Goal: Task Accomplishment & Management: Manage account settings

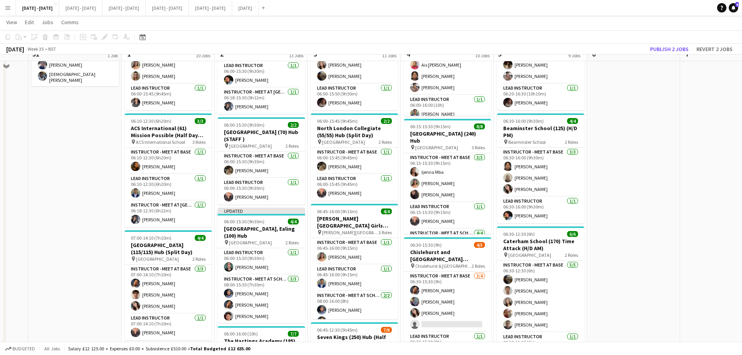
scroll to position [78, 0]
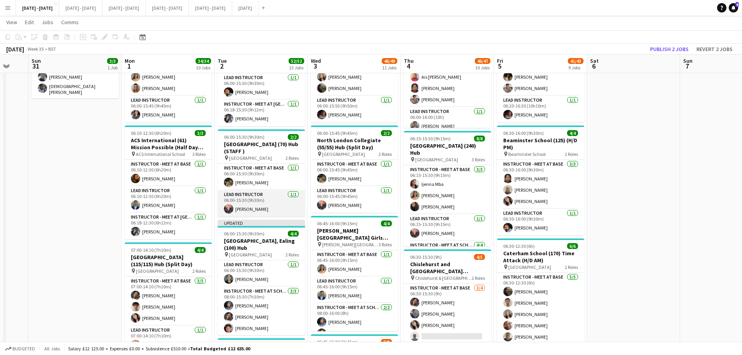
click at [260, 206] on app-card-role "Lead Instructor [DATE] 06:00-15:30 (9h30m) [PERSON_NAME]" at bounding box center [261, 203] width 87 height 26
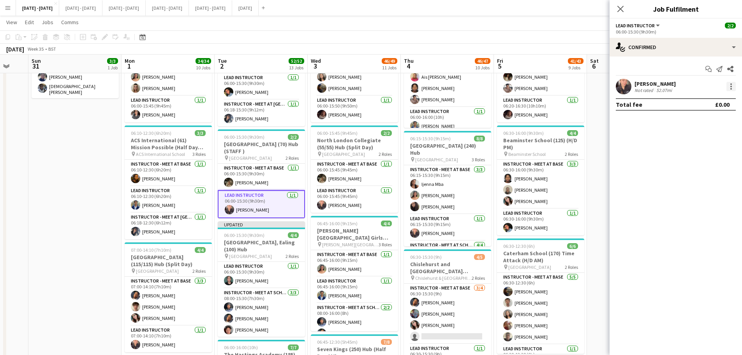
click at [729, 85] on div at bounding box center [730, 86] width 9 height 9
click at [708, 119] on span "Switch crew" at bounding box center [697, 119] width 33 height 7
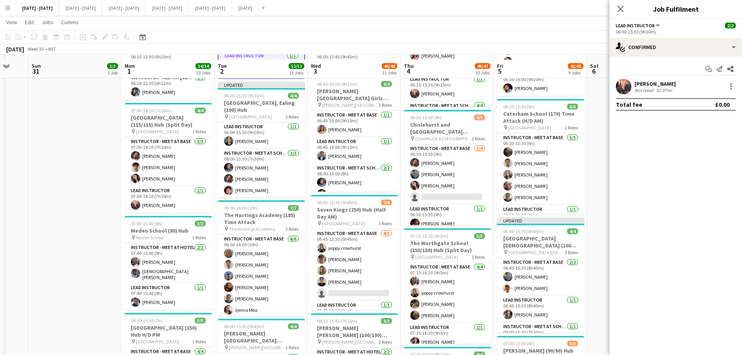
scroll to position [389, 0]
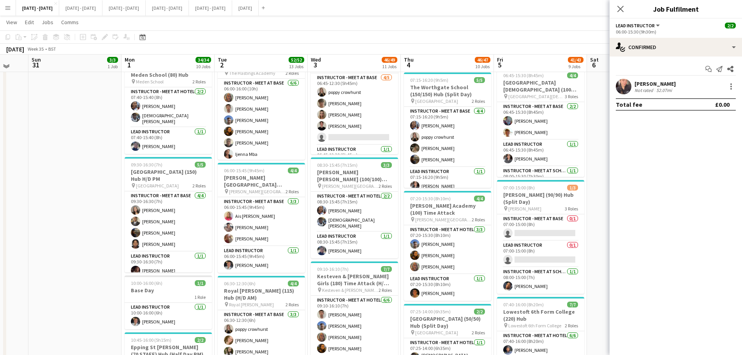
drag, startPoint x: 622, startPoint y: 9, endPoint x: 528, endPoint y: 62, distance: 108.1
click at [622, 9] on app-icon "Close pop-in" at bounding box center [619, 8] width 9 height 9
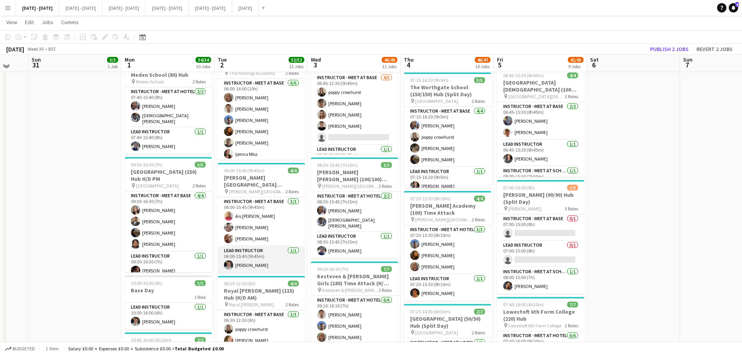
click at [244, 263] on app-card-role "Lead Instructor [DATE] 06:00-15:45 (9h45m) [PERSON_NAME]" at bounding box center [261, 259] width 87 height 26
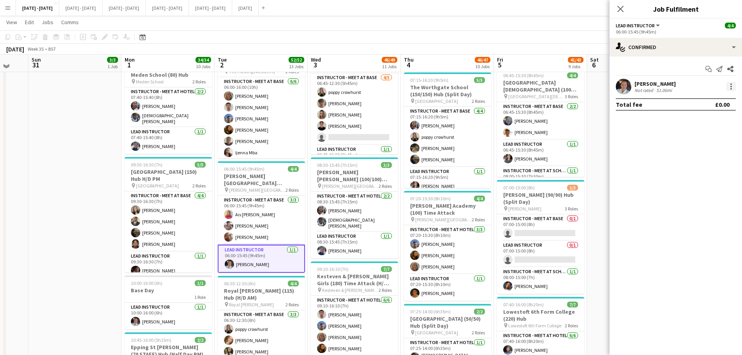
click at [728, 85] on div at bounding box center [730, 86] width 9 height 9
click at [702, 177] on span "Remove" at bounding box center [692, 175] width 23 height 7
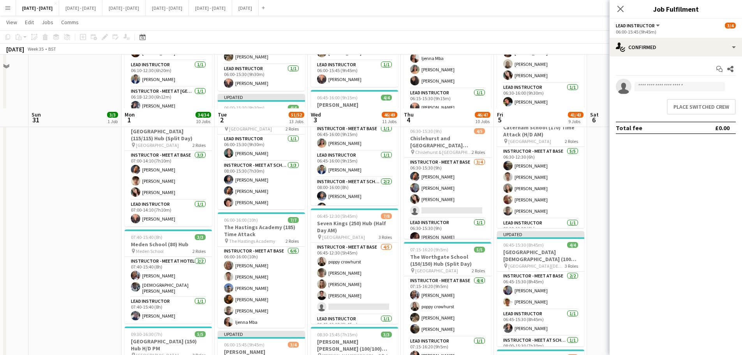
scroll to position [195, 0]
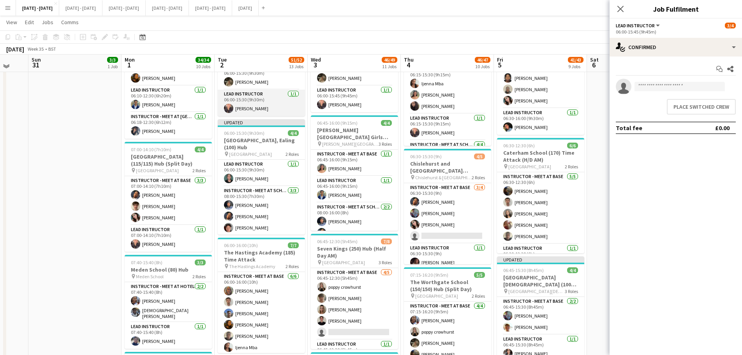
click at [280, 109] on app-card-role "Lead Instructor [DATE] 06:00-15:30 (9h30m) [PERSON_NAME]" at bounding box center [261, 103] width 87 height 26
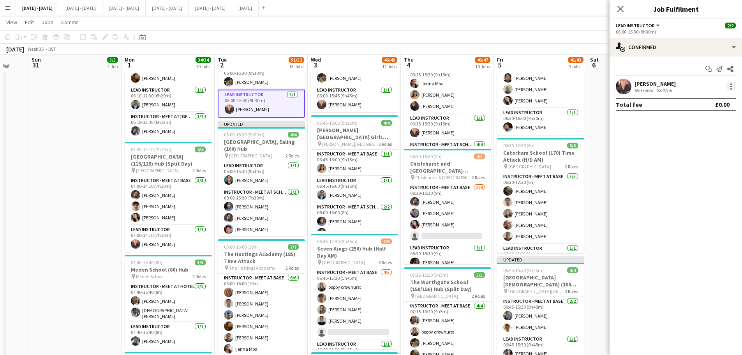
click at [730, 86] on div at bounding box center [730, 86] width 9 height 9
click at [109, 271] on div at bounding box center [371, 177] width 742 height 355
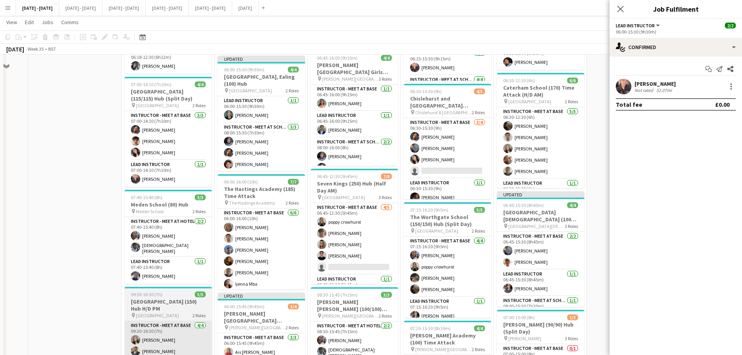
scroll to position [350, 0]
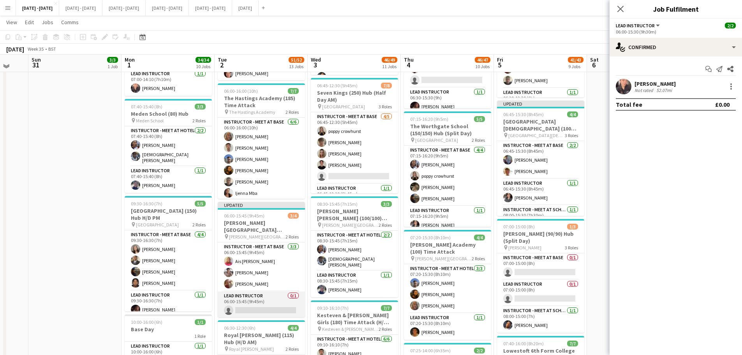
click at [247, 309] on app-card-role "Lead Instructor 0/1 06:00-15:45 (9h45m) single-neutral-actions" at bounding box center [261, 304] width 87 height 26
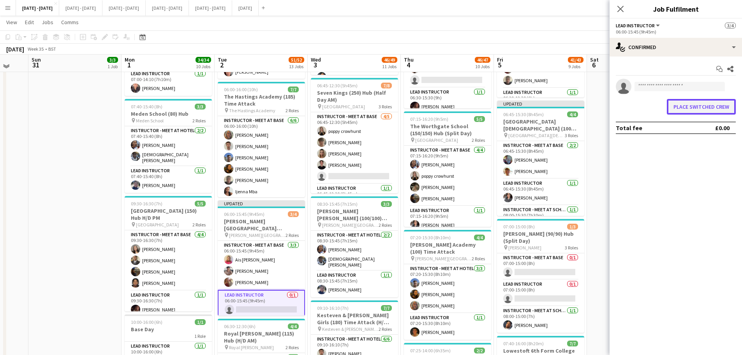
click at [705, 112] on button "Place switched crew" at bounding box center [700, 107] width 69 height 16
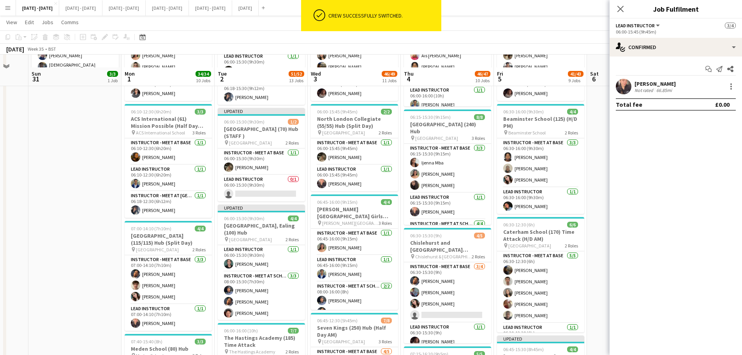
scroll to position [78, 0]
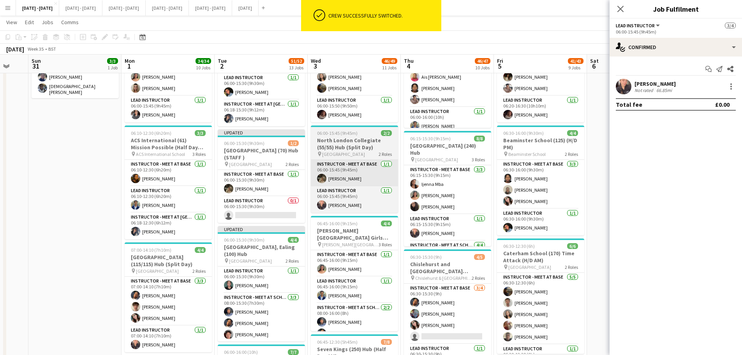
click at [258, 212] on app-card-role "Lead Instructor 0/1 06:00-15:30 (9h30m) single-neutral-actions" at bounding box center [261, 209] width 87 height 26
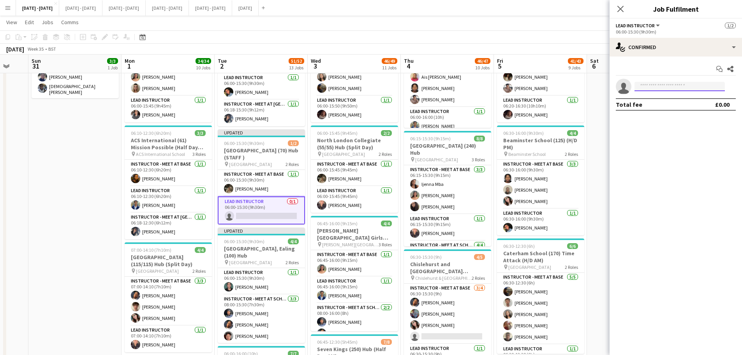
click at [651, 84] on input at bounding box center [679, 86] width 90 height 9
type input "****"
click at [649, 101] on span "[EMAIL_ADDRESS][DOMAIN_NAME]" at bounding box center [679, 104] width 78 height 6
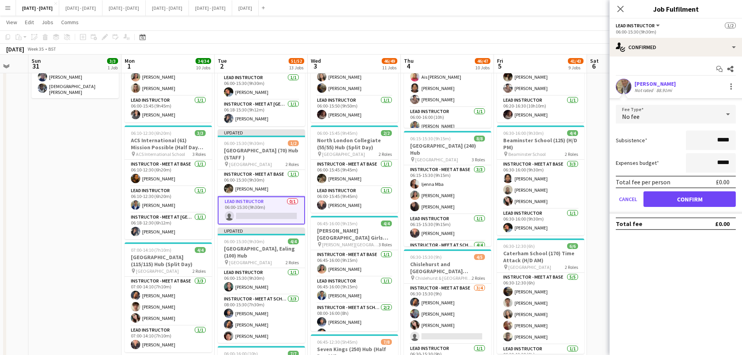
click at [719, 141] on input "*****" at bounding box center [711, 139] width 50 height 19
click at [718, 142] on input "*****" at bounding box center [711, 139] width 50 height 19
type input "*******"
click at [690, 201] on button "Confirm" at bounding box center [689, 199] width 92 height 16
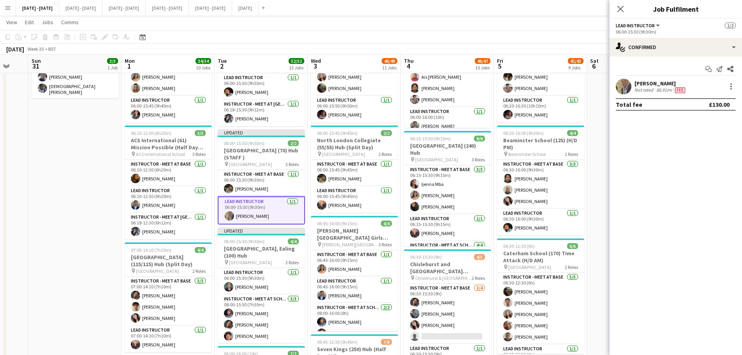
click at [621, 6] on icon "Close pop-in" at bounding box center [620, 9] width 6 height 6
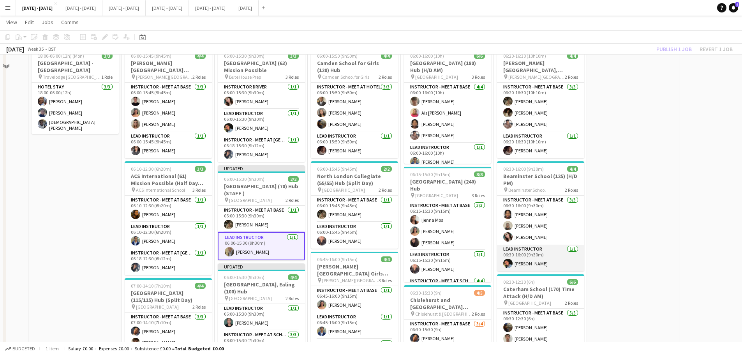
scroll to position [0, 0]
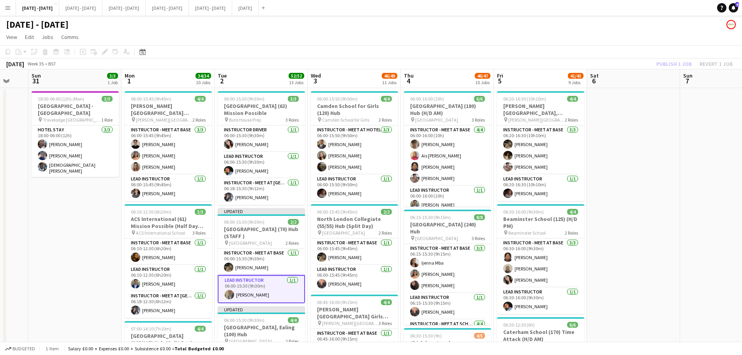
drag, startPoint x: 577, startPoint y: 218, endPoint x: 76, endPoint y: 278, distance: 504.9
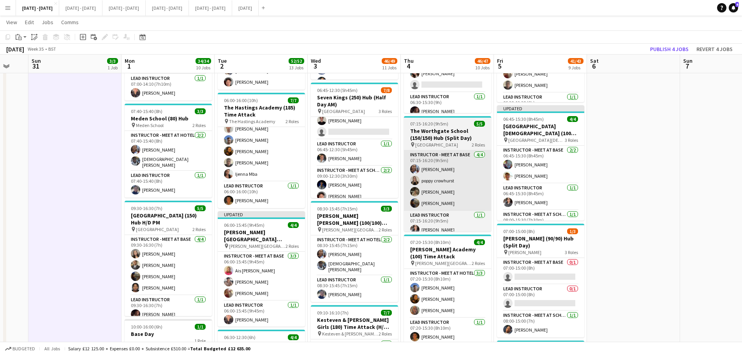
scroll to position [55, 0]
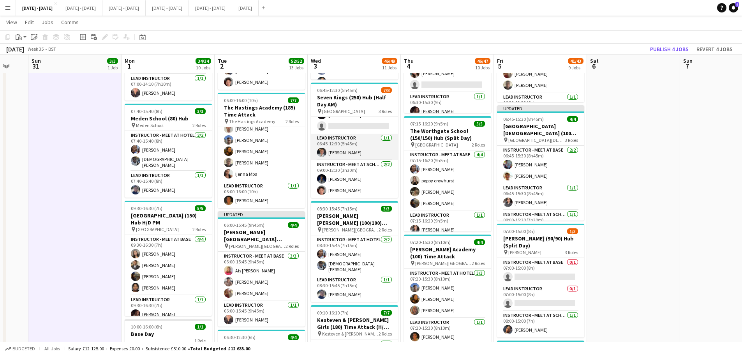
click at [345, 150] on app-card-role "Lead Instructor [DATE] 06:45-12:30 (5h45m) [PERSON_NAME]" at bounding box center [354, 147] width 87 height 26
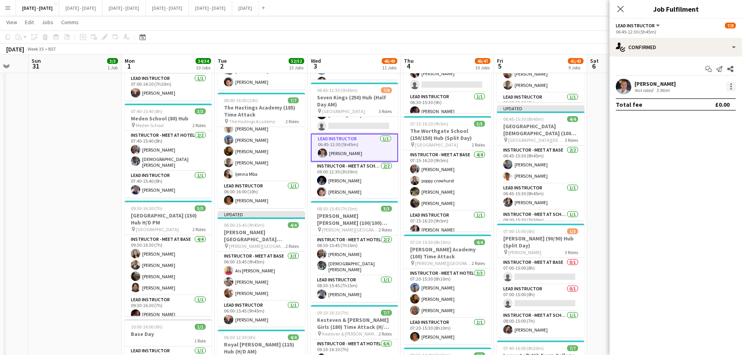
click at [735, 87] on div "[PERSON_NAME] Not rated 5.96mi" at bounding box center [675, 87] width 132 height 16
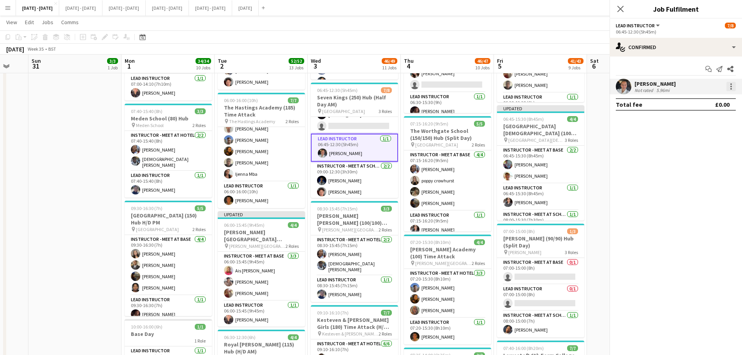
click at [733, 88] on div at bounding box center [730, 86] width 9 height 9
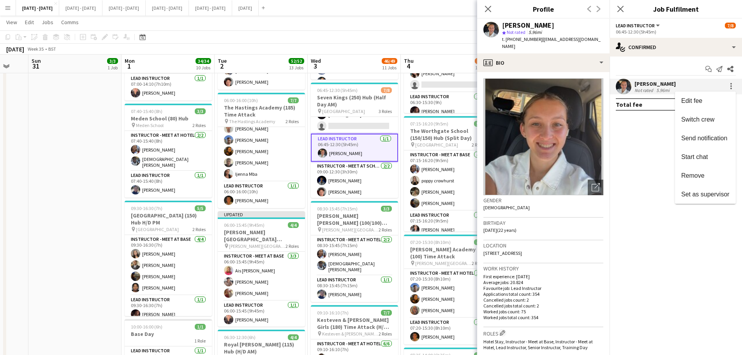
click at [715, 180] on button "Remove" at bounding box center [705, 175] width 61 height 19
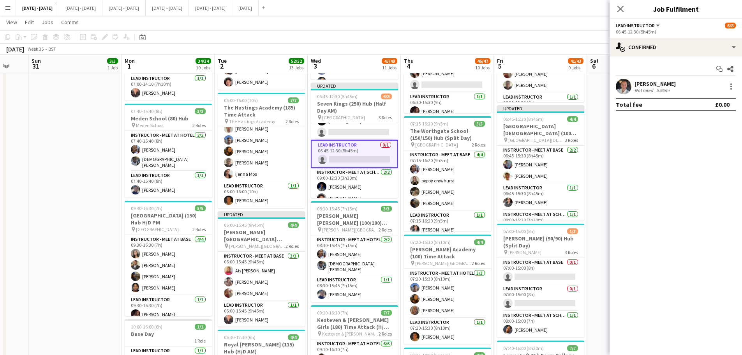
click at [692, 177] on mat-expansion-panel "check Confirmed Start chat Share [PERSON_NAME] Not rated 5.96mi Total fee £0.00" at bounding box center [675, 205] width 132 height 298
click at [621, 9] on icon at bounding box center [620, 9] width 6 height 6
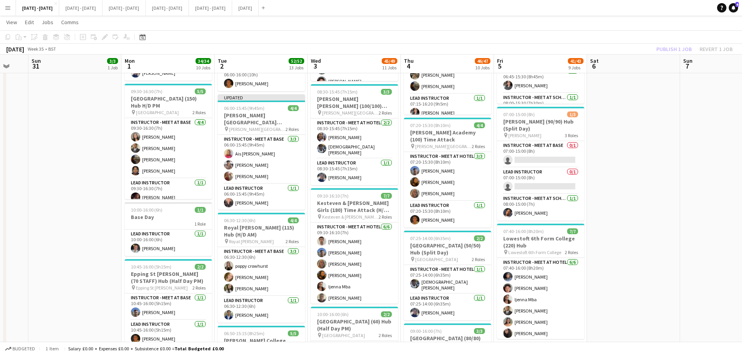
click at [621, 7] on app-navbar "Menu Boards Boards Boards All jobs Status Workforce Workforce My Workforce Recr…" at bounding box center [371, 8] width 742 height 16
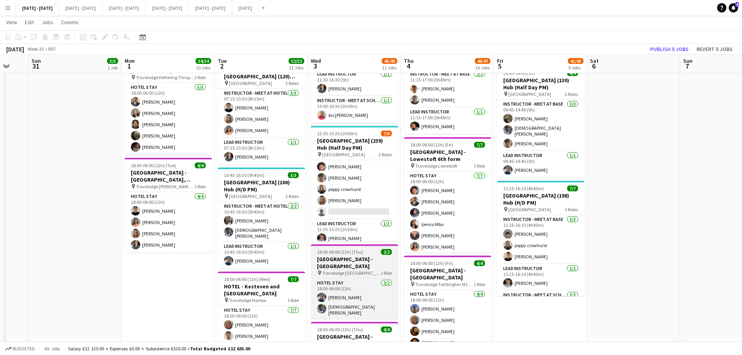
scroll to position [40, 0]
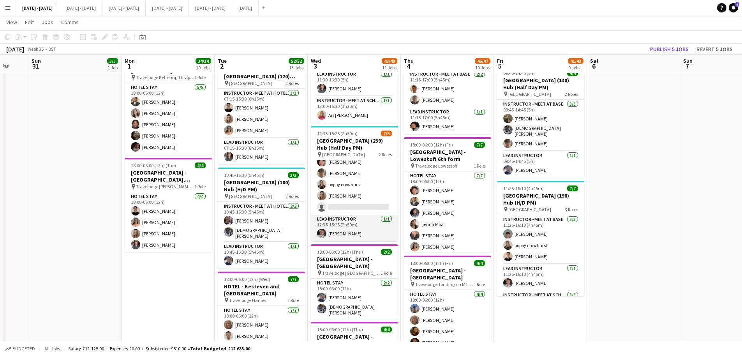
click at [339, 227] on app-card-role "Lead Instructor [DATE] 12:35-15:25 (2h50m) [PERSON_NAME]" at bounding box center [354, 228] width 87 height 26
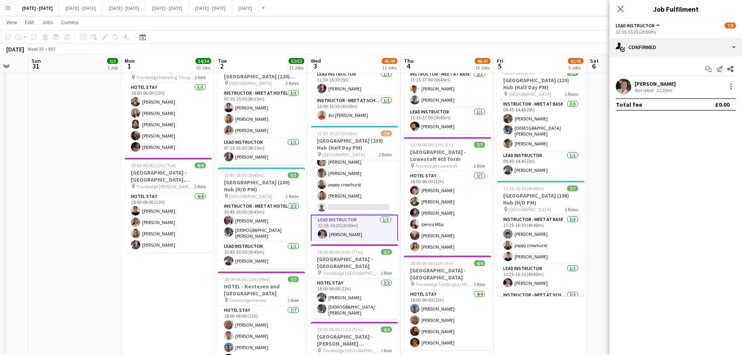
click at [735, 82] on div "[PERSON_NAME] Not rated 11.03mi" at bounding box center [675, 87] width 132 height 16
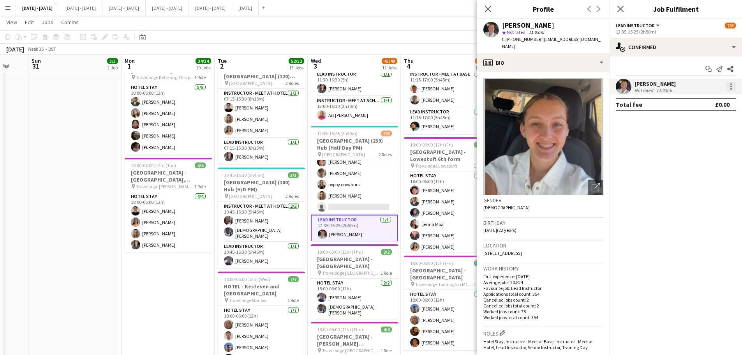
click at [734, 83] on div at bounding box center [730, 86] width 9 height 9
click at [706, 179] on span "Remove" at bounding box center [705, 175] width 48 height 7
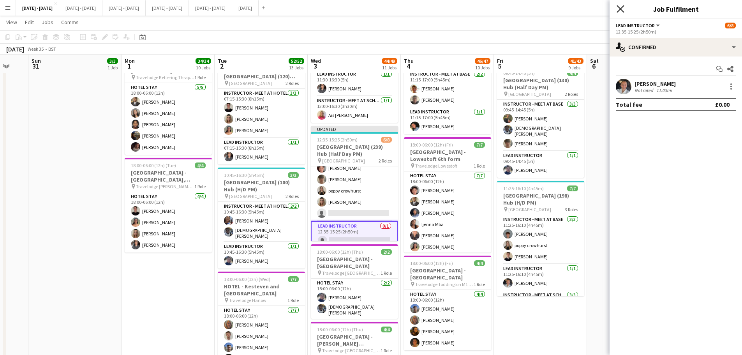
click at [621, 8] on icon at bounding box center [619, 8] width 7 height 7
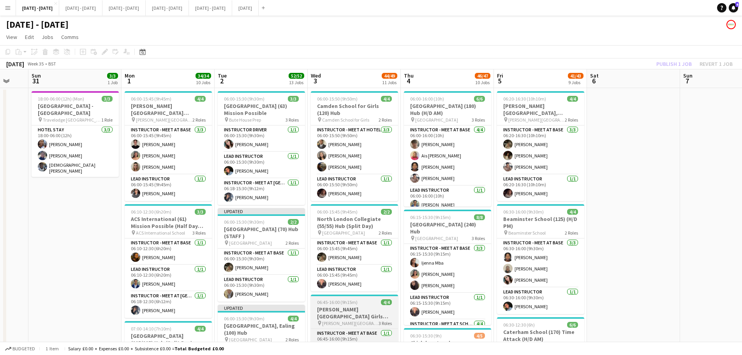
scroll to position [78, 0]
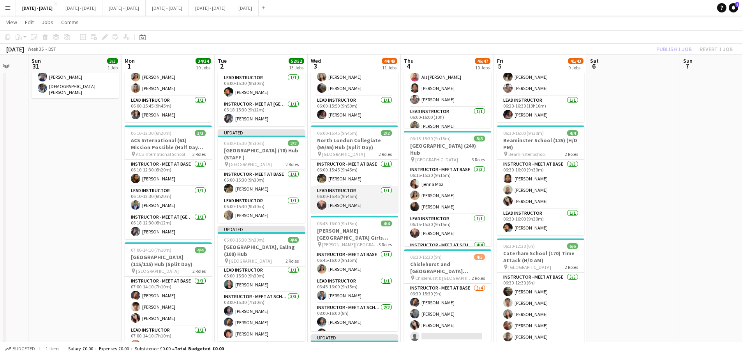
click at [350, 201] on app-card-role "Lead Instructor [DATE] 06:00-15:45 (9h45m) [PERSON_NAME]" at bounding box center [354, 199] width 87 height 26
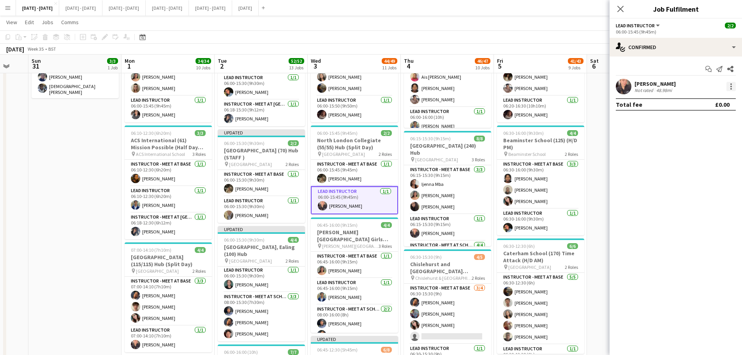
click at [732, 89] on div at bounding box center [730, 86] width 9 height 9
click at [705, 116] on span "Switch crew" at bounding box center [697, 119] width 33 height 7
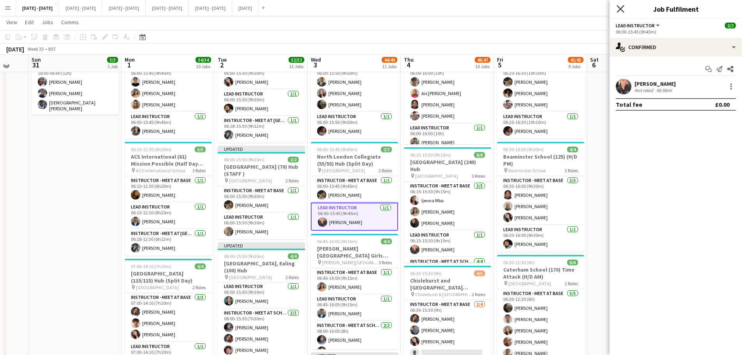
click at [622, 8] on icon "Close pop-in" at bounding box center [619, 8] width 7 height 7
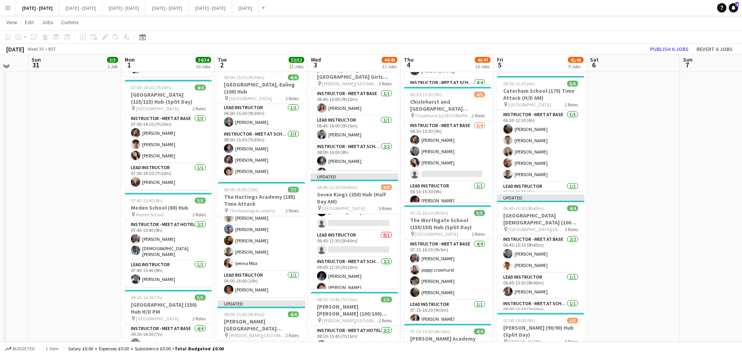
scroll to position [273, 0]
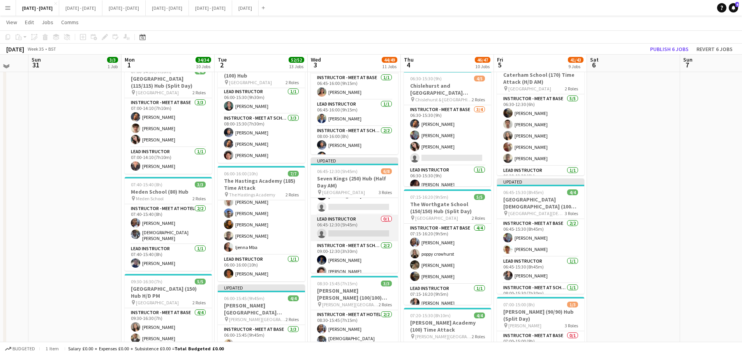
click at [354, 230] on app-card-role "Lead Instructor 0/1 06:45-12:30 (5h45m) single-neutral-actions" at bounding box center [354, 228] width 87 height 26
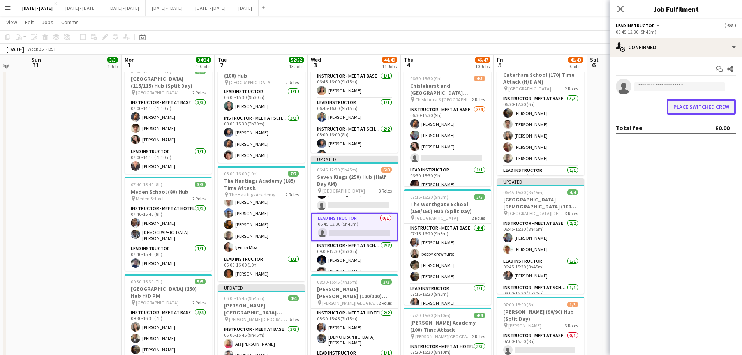
click at [686, 109] on button "Place switched crew" at bounding box center [700, 107] width 69 height 16
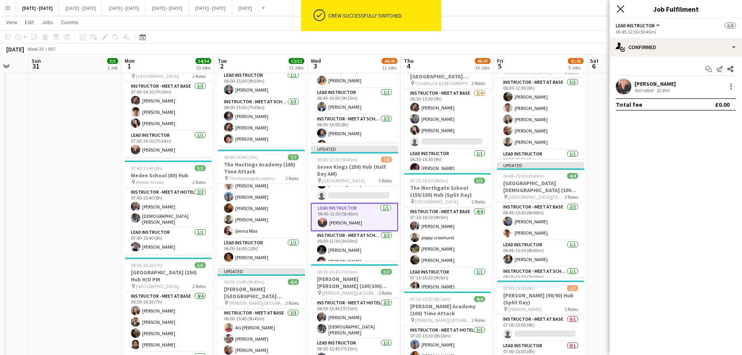
click at [624, 8] on icon "Close pop-in" at bounding box center [619, 8] width 7 height 7
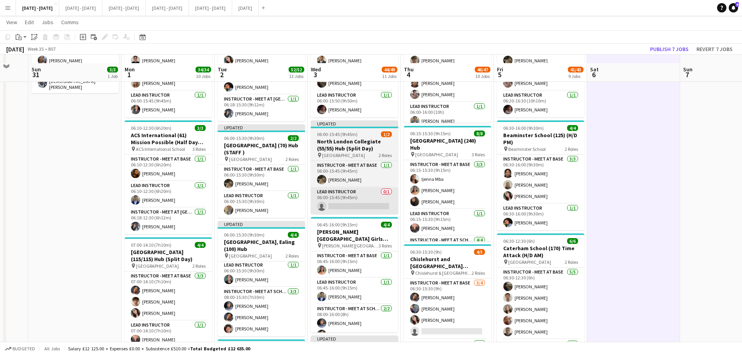
scroll to position [78, 0]
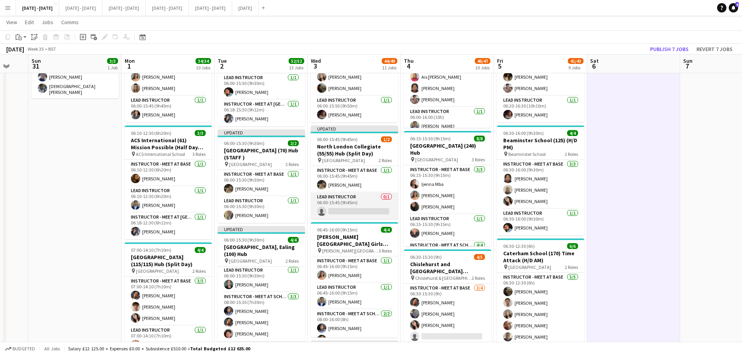
click at [353, 207] on app-card-role "Lead Instructor 0/1 06:00-15:45 (9h45m) single-neutral-actions" at bounding box center [354, 205] width 87 height 26
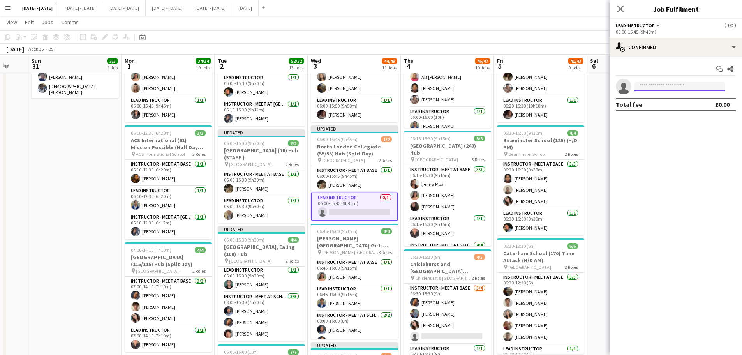
click at [659, 84] on input at bounding box center [679, 86] width 90 height 9
type input "****"
click at [657, 100] on span "[PERSON_NAME]" at bounding box center [662, 97] width 45 height 7
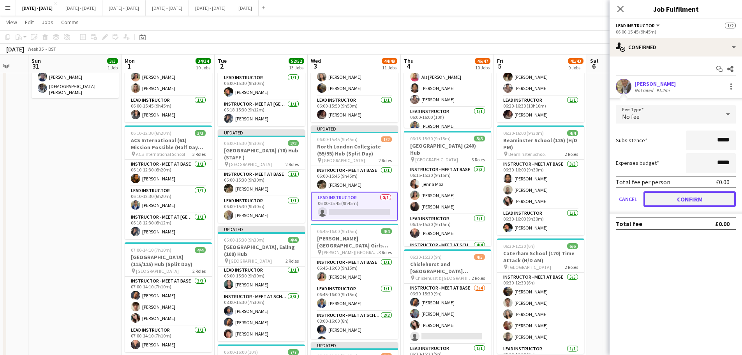
click at [713, 197] on button "Confirm" at bounding box center [689, 199] width 92 height 16
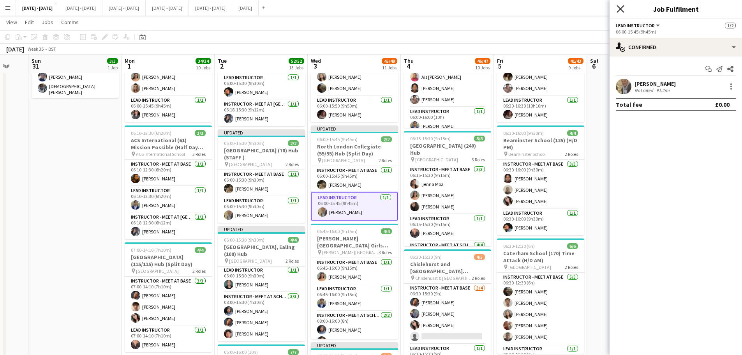
click at [622, 7] on icon at bounding box center [619, 8] width 7 height 7
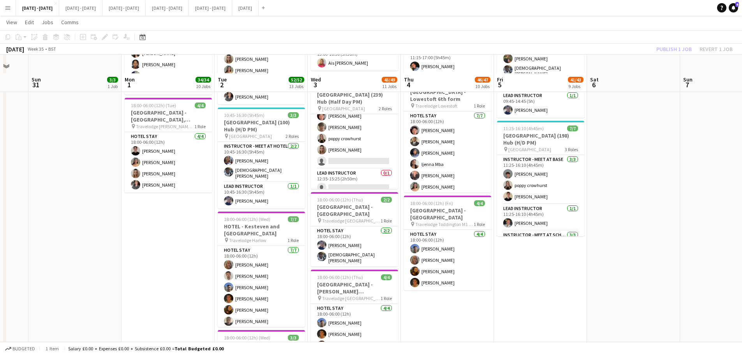
scroll to position [1147, 0]
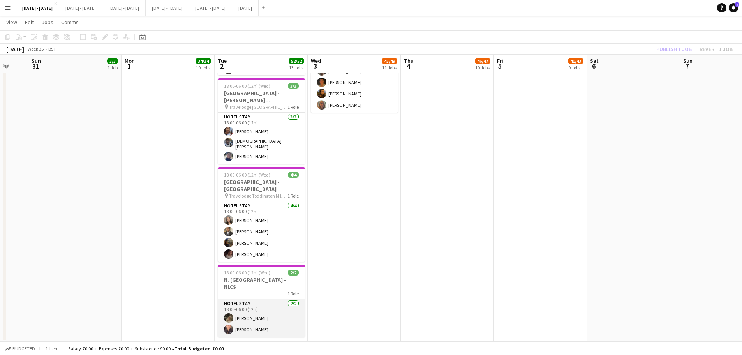
click at [271, 309] on app-card-role "Hotel Stay [DATE] 18:00-06:00 (12h) [PERSON_NAME] [PERSON_NAME]" at bounding box center [261, 318] width 87 height 38
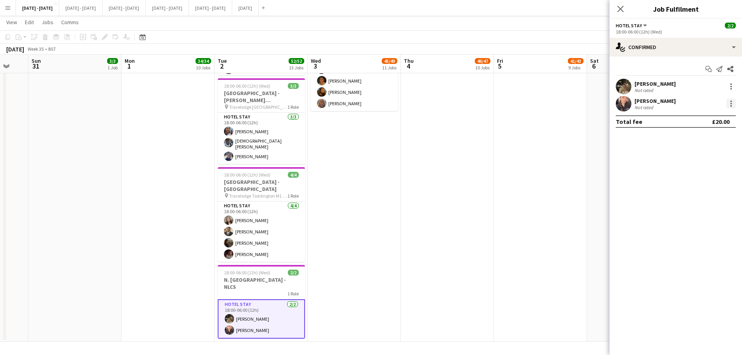
click at [733, 102] on div at bounding box center [730, 103] width 9 height 9
click at [707, 191] on span "Remove" at bounding box center [705, 192] width 48 height 7
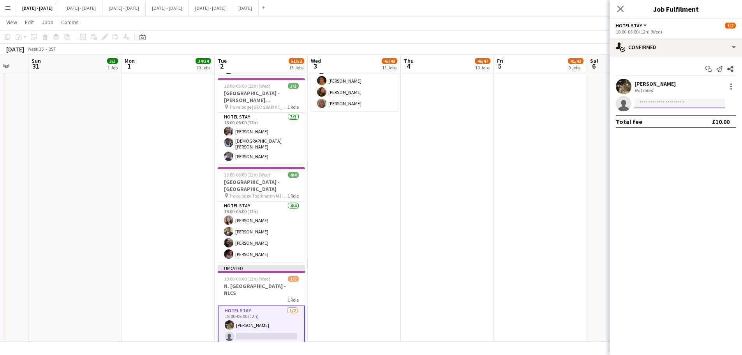
click at [659, 102] on input at bounding box center [679, 103] width 90 height 9
type input "****"
click at [644, 116] on span "[PERSON_NAME]" at bounding box center [662, 114] width 45 height 7
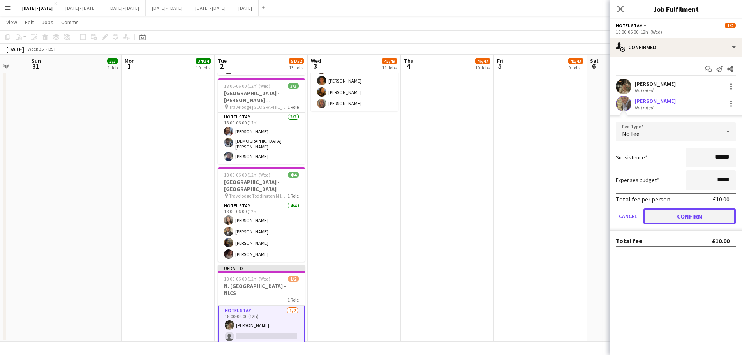
click at [693, 218] on button "Confirm" at bounding box center [689, 216] width 92 height 16
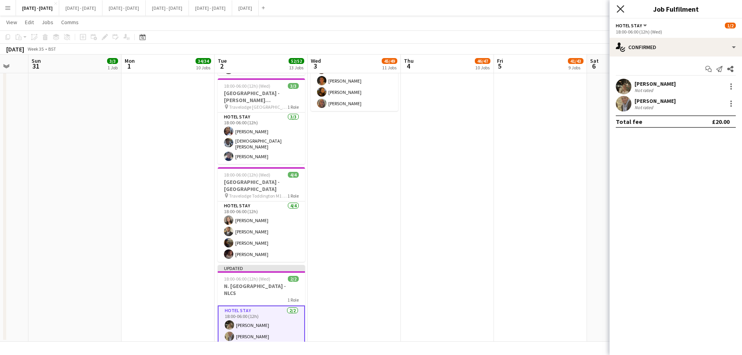
click at [622, 10] on icon at bounding box center [619, 8] width 7 height 7
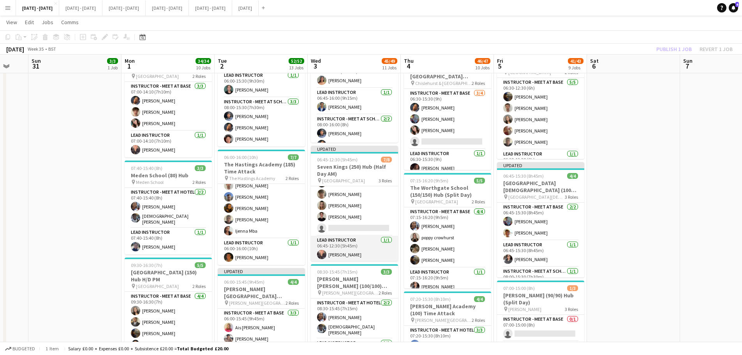
scroll to position [61, 0]
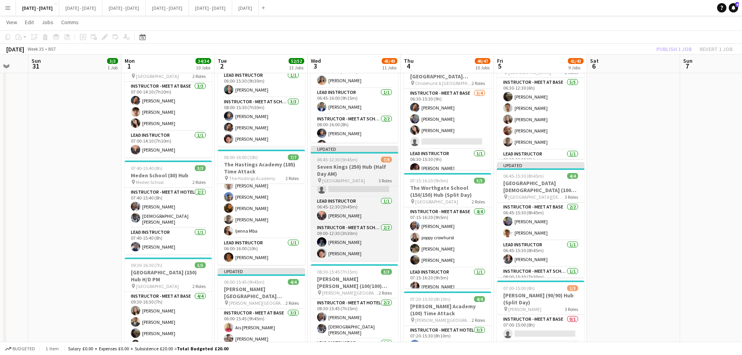
click at [339, 171] on h3 "Seven Kings (250) Hub (Half Day AM)" at bounding box center [354, 170] width 87 height 14
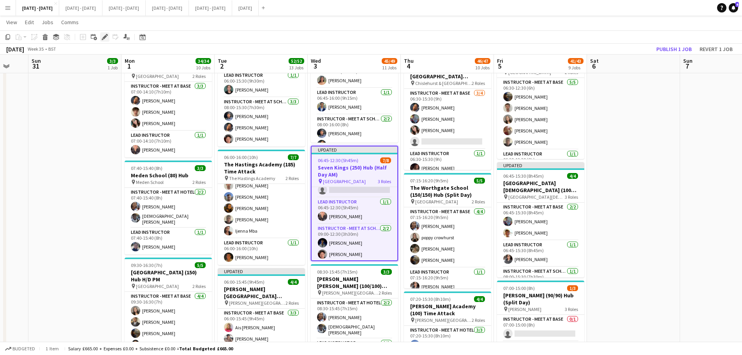
click at [102, 37] on icon "Edit" at bounding box center [105, 37] width 6 height 6
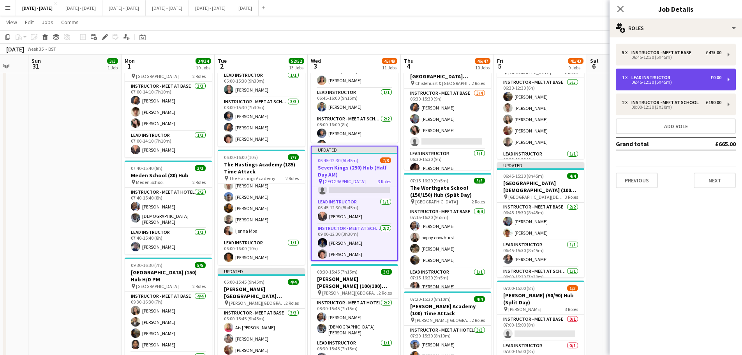
click at [693, 74] on div "1 x Lead Instructor £0.00 06:45-12:30 (5h45m)" at bounding box center [675, 80] width 120 height 22
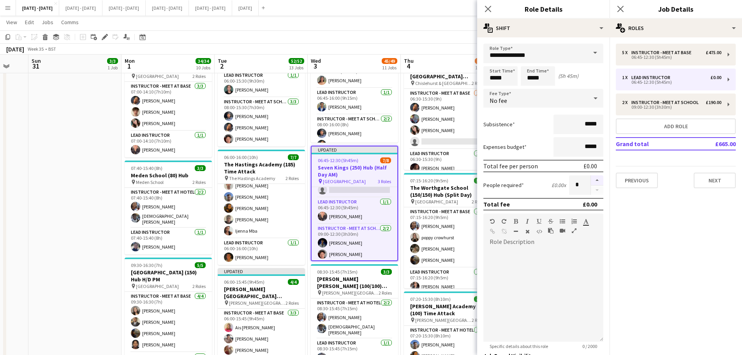
click at [591, 180] on button "button" at bounding box center [597, 180] width 12 height 10
type input "*"
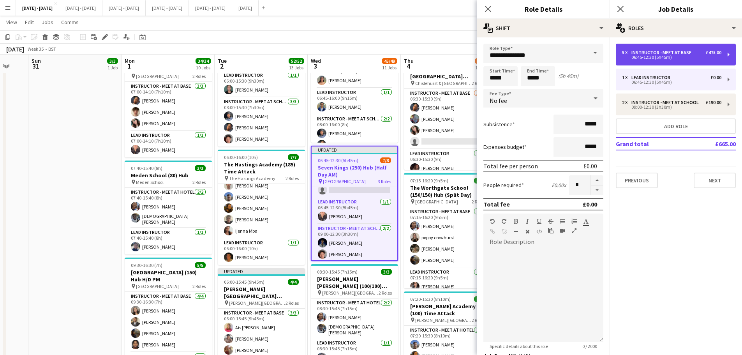
click at [647, 56] on div "06:45-12:30 (5h45m)" at bounding box center [671, 57] width 99 height 4
type input "**********"
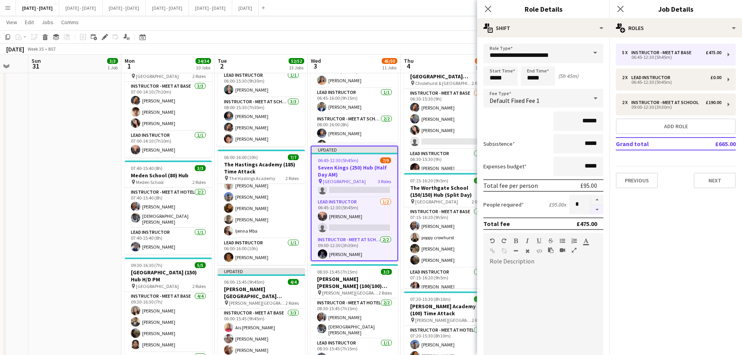
click at [591, 209] on button "button" at bounding box center [597, 210] width 12 height 10
type input "*"
click at [486, 6] on icon "Close pop-in" at bounding box center [488, 9] width 6 height 6
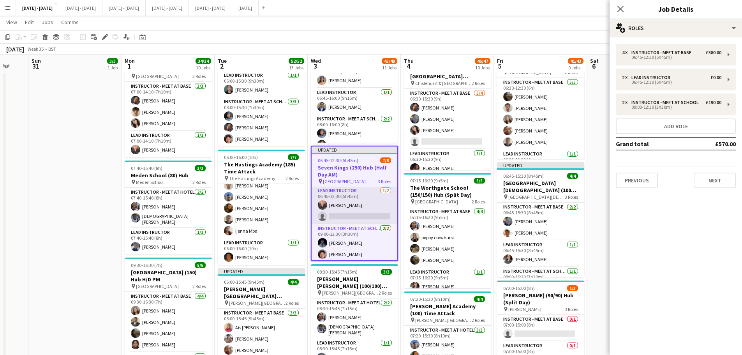
click at [360, 215] on app-card-role "Lead Instructor [DATE] 06:45-12:30 (5h45m) [PERSON_NAME] single-neutral-actions" at bounding box center [354, 205] width 86 height 38
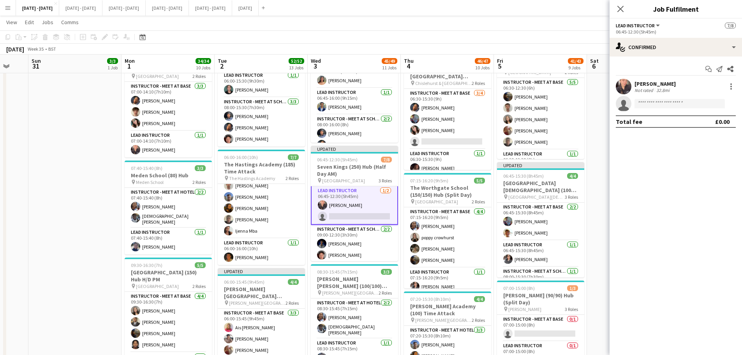
scroll to position [62, 0]
click at [665, 101] on input at bounding box center [679, 103] width 90 height 9
type input "***"
click at [660, 123] on span "[EMAIL_ADDRESS][DOMAIN_NAME]" at bounding box center [679, 121] width 78 height 6
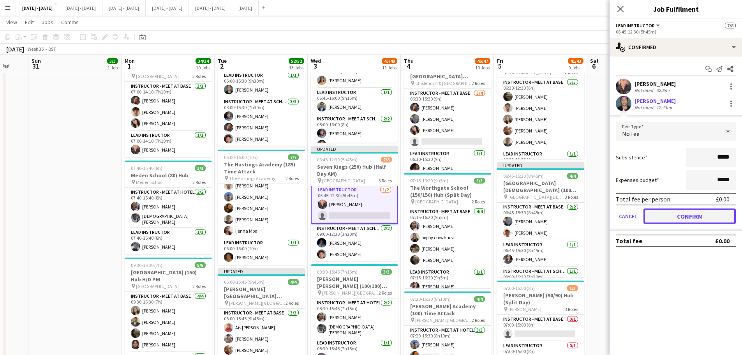
click at [677, 218] on button "Confirm" at bounding box center [689, 216] width 92 height 16
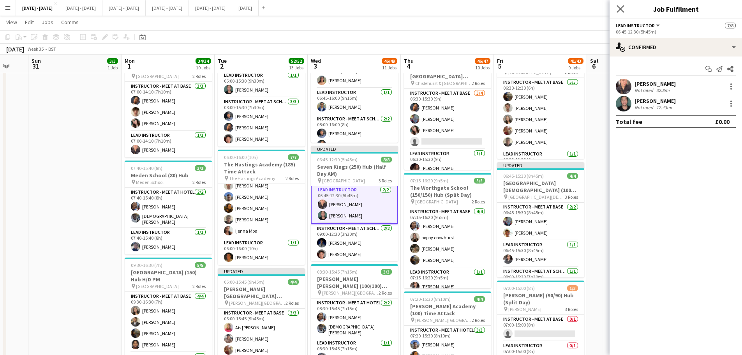
click at [624, 5] on app-icon "Close pop-in" at bounding box center [620, 9] width 11 height 11
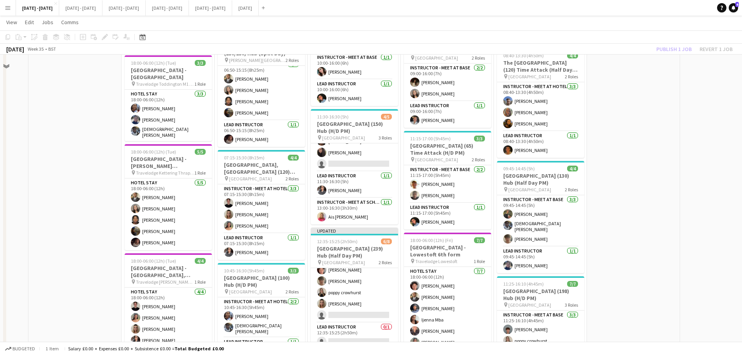
scroll to position [779, 0]
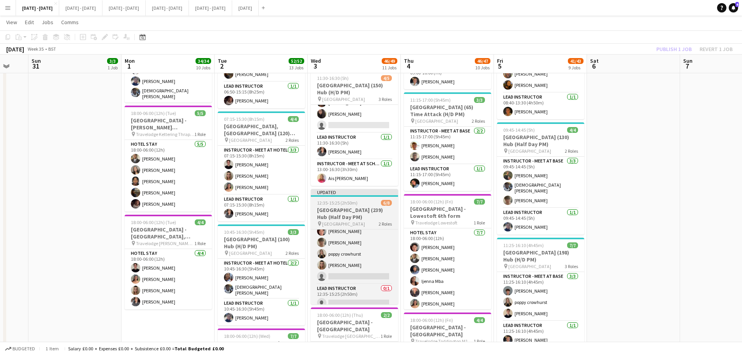
click at [347, 209] on h3 "[GEOGRAPHIC_DATA] (239) Hub (Half Day PM)" at bounding box center [354, 213] width 87 height 14
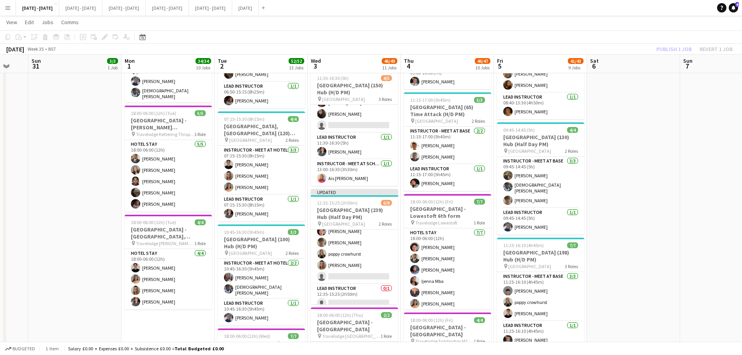
scroll to position [61, 0]
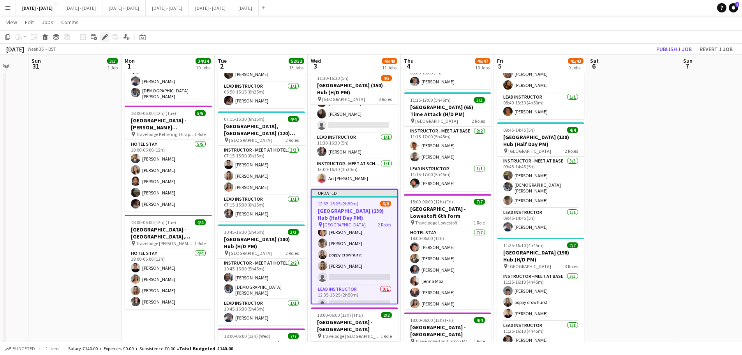
click at [105, 35] on icon "Edit" at bounding box center [105, 37] width 6 height 6
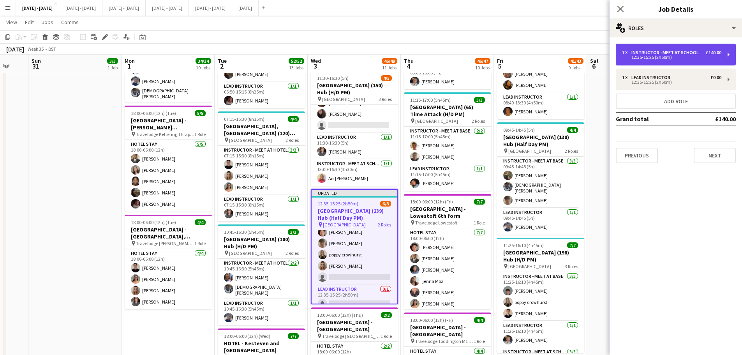
click at [675, 57] on div "12:35-15:25 (2h50m)" at bounding box center [671, 57] width 99 height 4
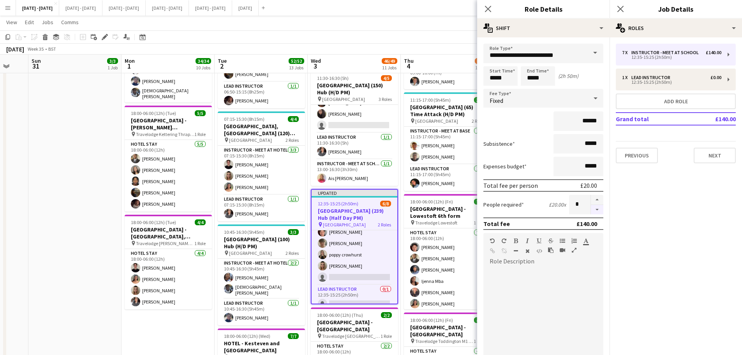
click at [591, 211] on button "button" at bounding box center [597, 210] width 12 height 10
type input "*"
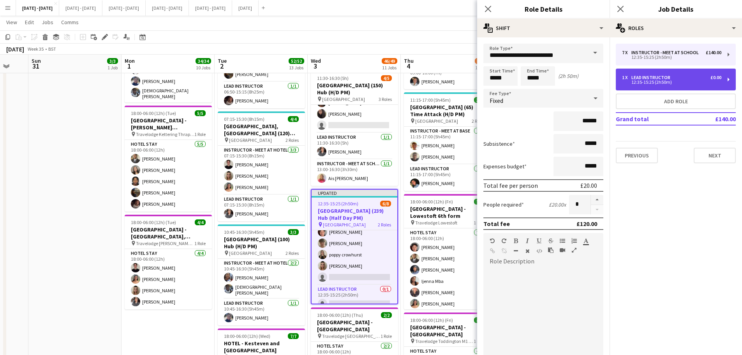
click at [654, 78] on div "Lead Instructor" at bounding box center [652, 77] width 42 height 5
type input "**********"
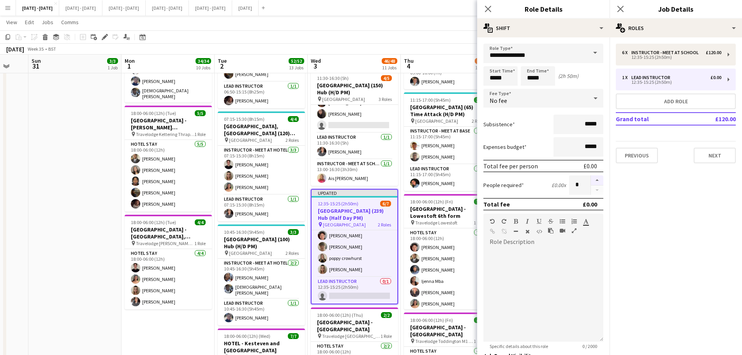
click at [592, 181] on button "button" at bounding box center [597, 180] width 12 height 10
type input "*"
click at [491, 5] on app-icon "Close pop-in" at bounding box center [487, 8] width 9 height 9
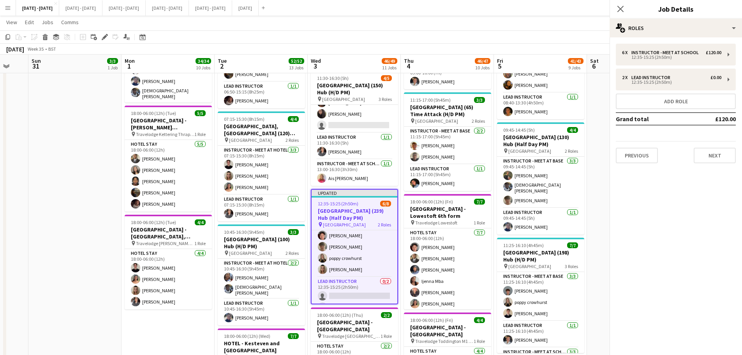
scroll to position [40, 0]
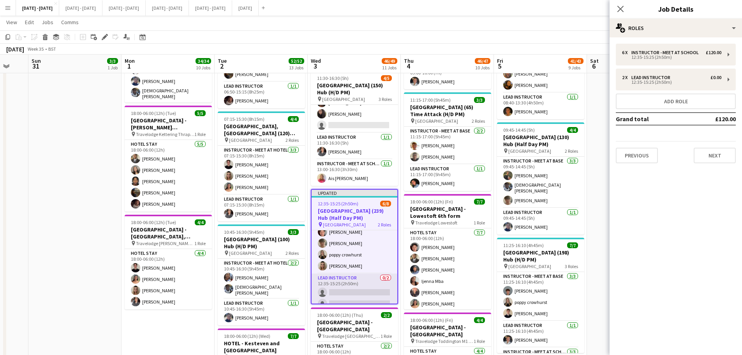
click at [343, 284] on app-card-role "Lead Instructor 0/2 12:35-15:25 (2h50m) single-neutral-actions single-neutral-a…" at bounding box center [354, 292] width 86 height 38
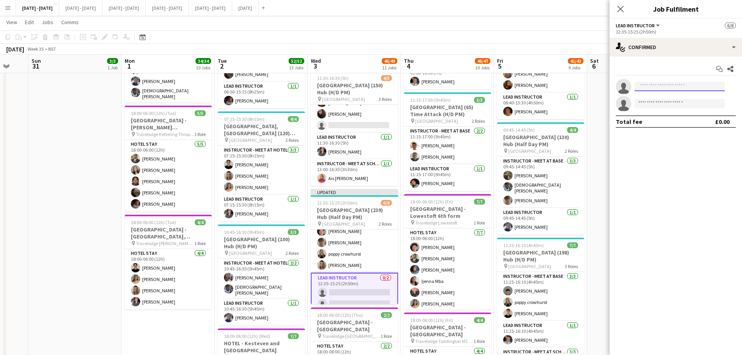
click at [656, 86] on input at bounding box center [679, 86] width 90 height 9
type input "***"
click at [654, 106] on span "[EMAIL_ADDRESS][DOMAIN_NAME]" at bounding box center [679, 104] width 78 height 6
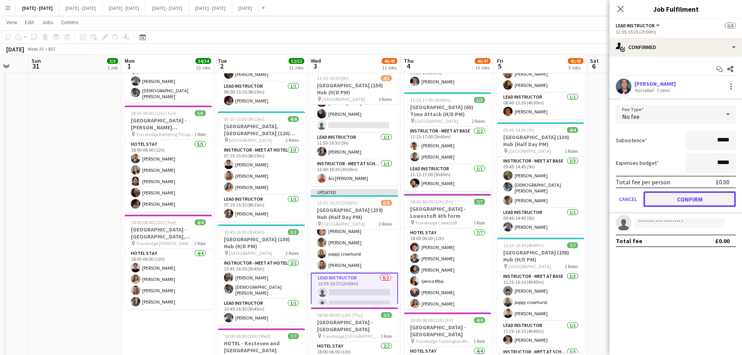
click at [703, 199] on button "Confirm" at bounding box center [689, 199] width 92 height 16
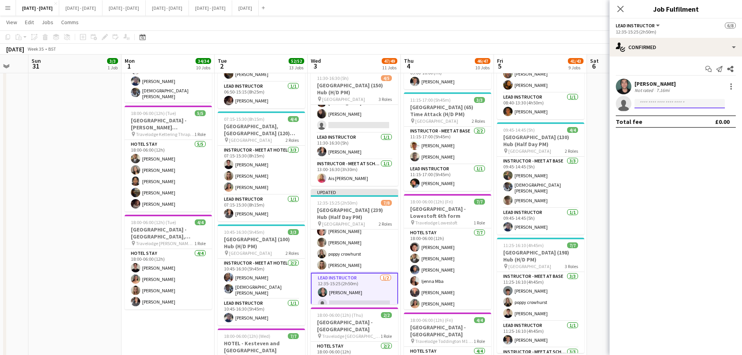
click at [649, 105] on input at bounding box center [679, 103] width 90 height 9
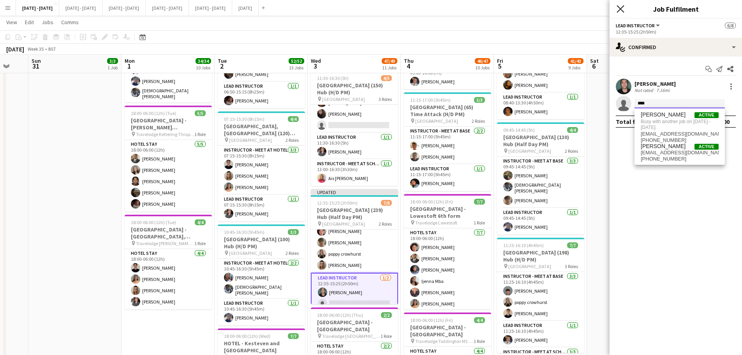
type input "****"
click at [622, 11] on icon at bounding box center [619, 8] width 7 height 7
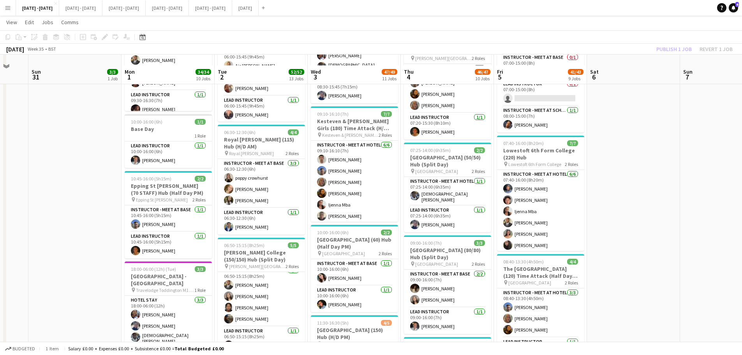
scroll to position [545, 0]
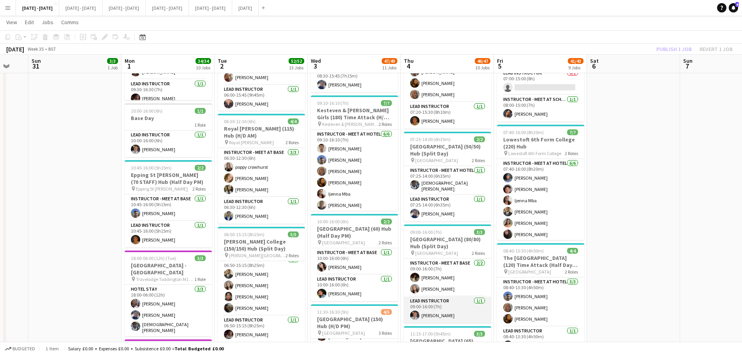
click at [427, 308] on app-card-role "Lead Instructor [DATE] 09:00-16:00 (7h) [PERSON_NAME]" at bounding box center [447, 309] width 87 height 26
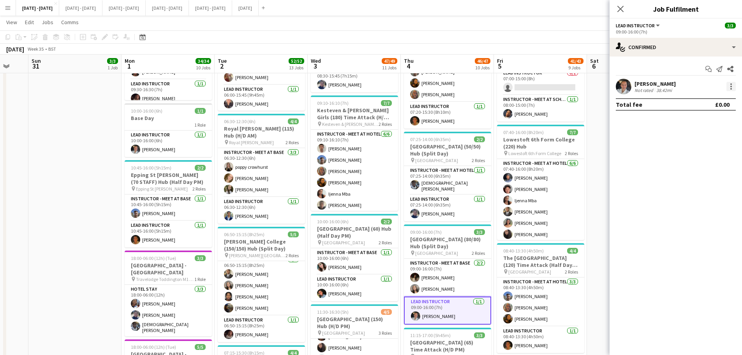
click at [730, 86] on div at bounding box center [731, 87] width 2 height 2
click at [711, 173] on span "Remove" at bounding box center [705, 175] width 48 height 7
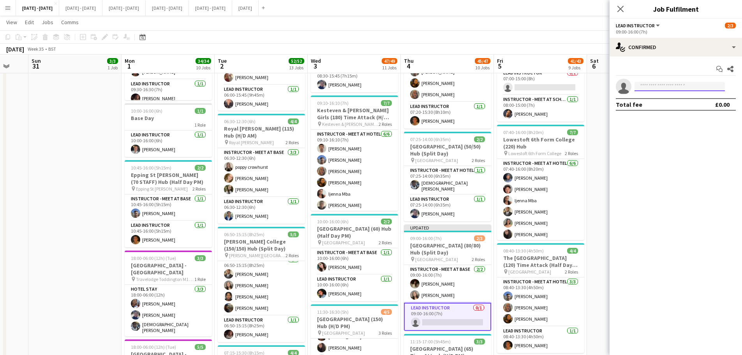
click at [658, 85] on input at bounding box center [679, 86] width 90 height 9
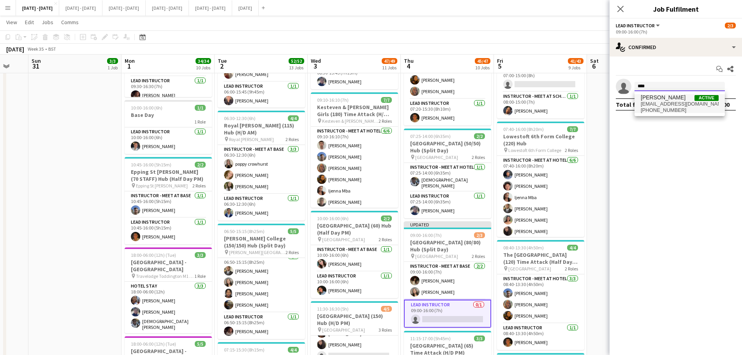
type input "****"
click at [658, 98] on span "[PERSON_NAME]" at bounding box center [662, 97] width 45 height 7
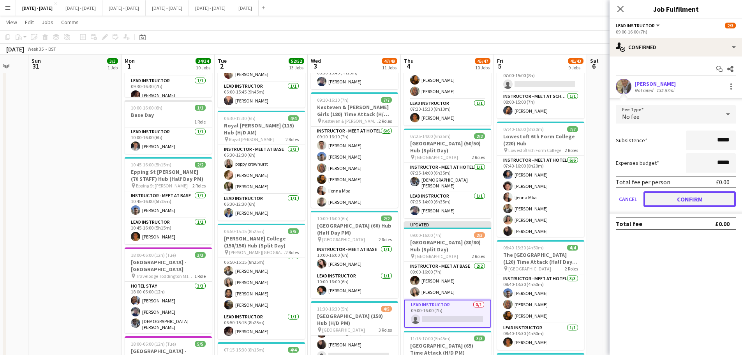
click at [702, 206] on button "Confirm" at bounding box center [689, 199] width 92 height 16
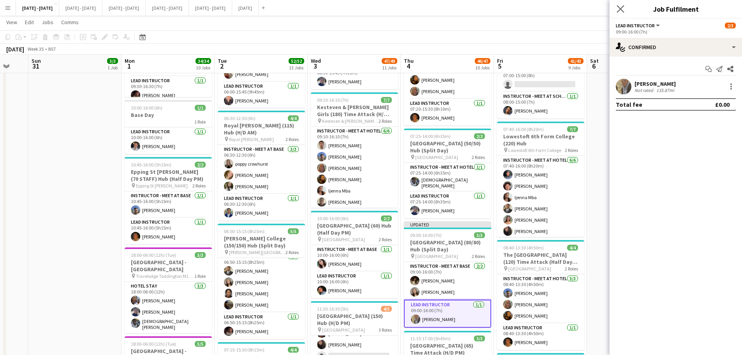
click at [621, 5] on icon "Close pop-in" at bounding box center [619, 8] width 7 height 7
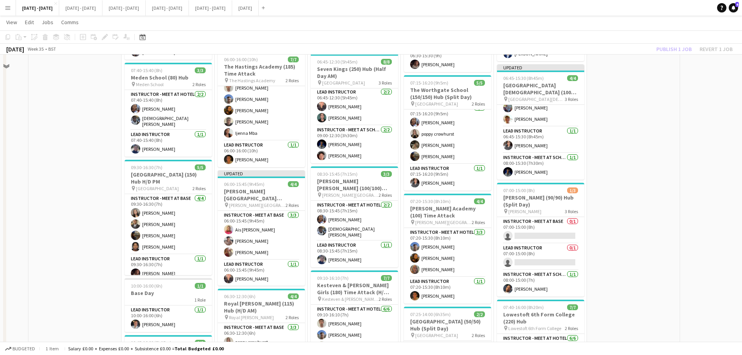
scroll to position [389, 0]
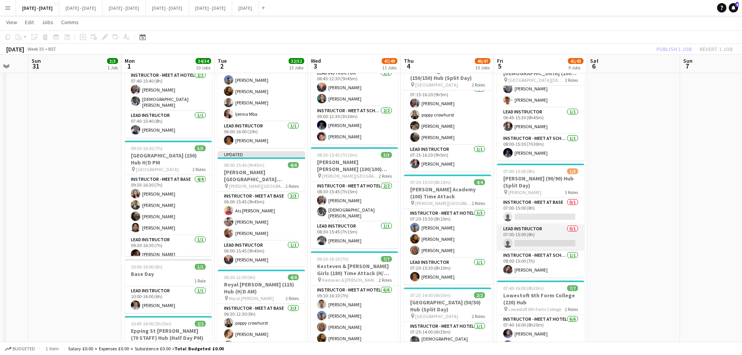
click at [536, 243] on app-card-role "Lead Instructor 0/1 07:00-15:00 (8h) single-neutral-actions" at bounding box center [540, 237] width 87 height 26
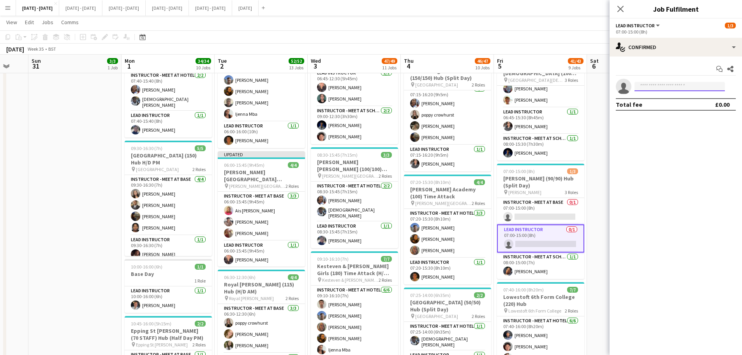
click at [654, 84] on input at bounding box center [679, 86] width 90 height 9
type input "****"
click at [655, 111] on span "[PHONE_NUMBER]" at bounding box center [679, 110] width 78 height 6
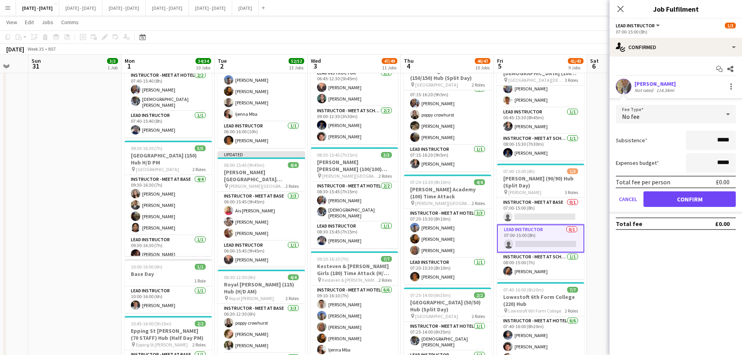
click at [686, 207] on form "Fee Type No fee Subsistence ***** Expenses budget ***** Total fee per person £0…" at bounding box center [675, 159] width 132 height 109
click at [686, 202] on button "Confirm" at bounding box center [689, 199] width 92 height 16
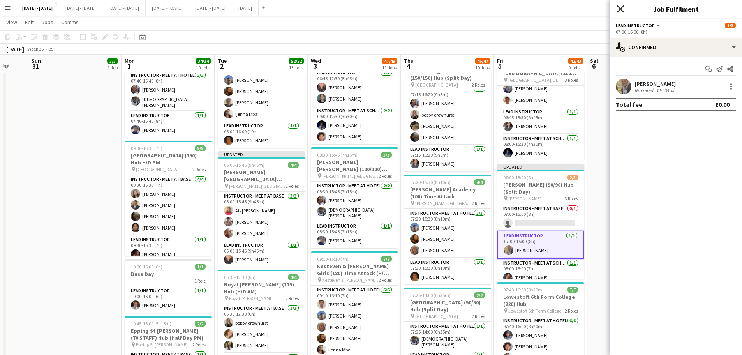
click at [623, 9] on icon "Close pop-in" at bounding box center [619, 8] width 7 height 7
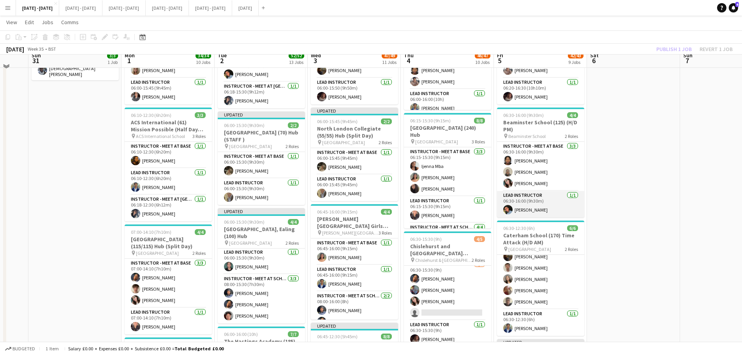
scroll to position [78, 0]
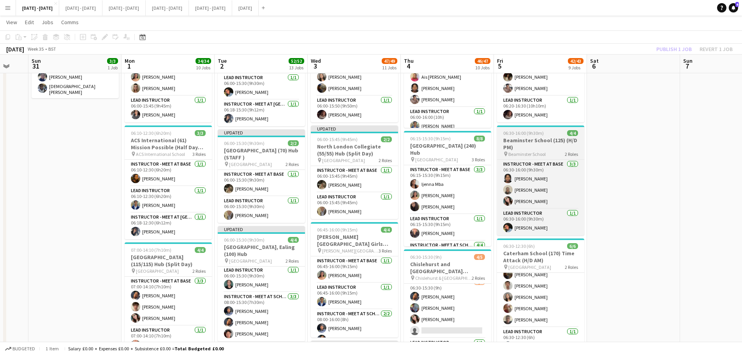
click at [524, 145] on h3 "Beaminster School (125) (H/D PM)" at bounding box center [540, 144] width 87 height 14
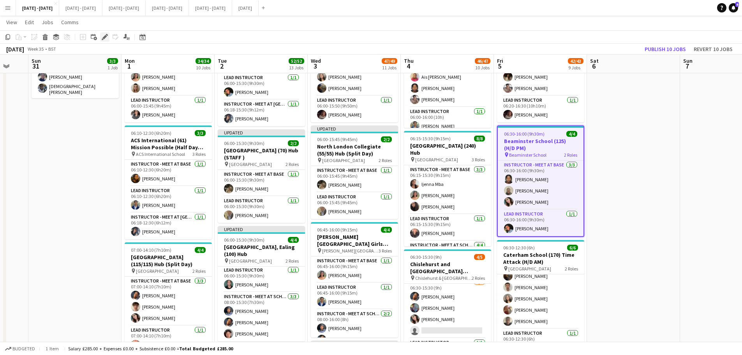
click at [104, 38] on icon at bounding box center [104, 37] width 4 height 4
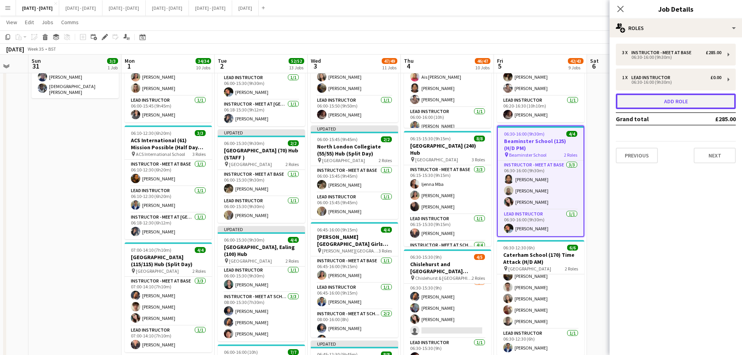
click at [661, 108] on button "Add role" at bounding box center [675, 101] width 120 height 16
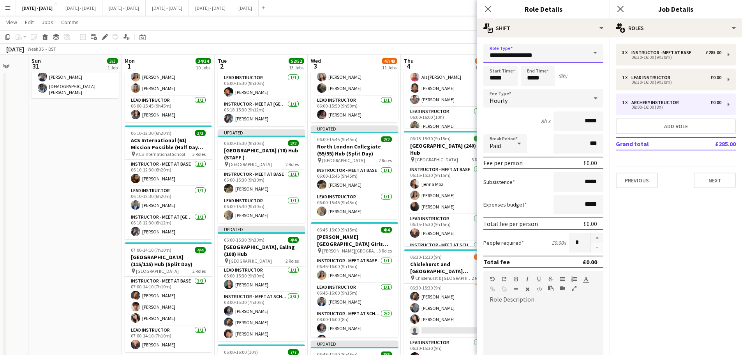
click at [579, 53] on input "**********" at bounding box center [543, 53] width 120 height 19
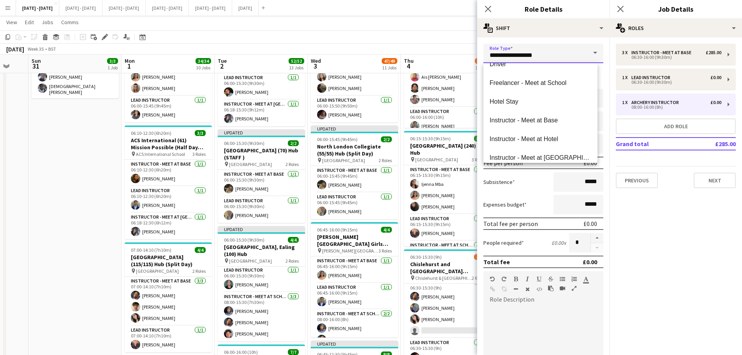
scroll to position [195, 0]
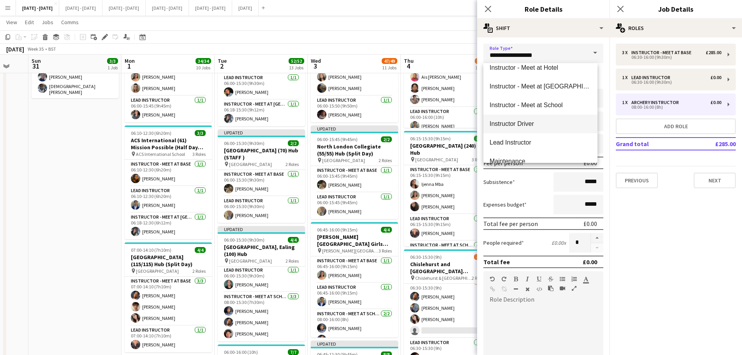
click at [547, 123] on span "Instructor Driver" at bounding box center [540, 123] width 102 height 7
type input "**********"
type input "*******"
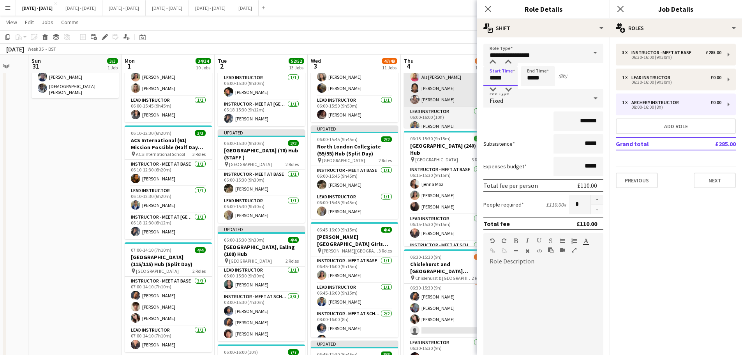
drag, startPoint x: 508, startPoint y: 79, endPoint x: 470, endPoint y: 79, distance: 37.8
type input "*****"
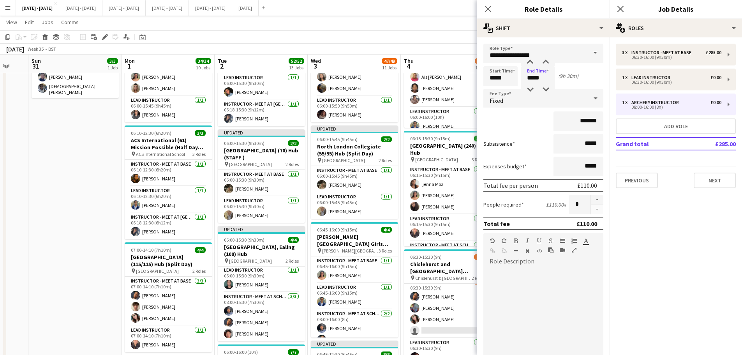
click at [530, 95] on div "Fixed" at bounding box center [535, 98] width 104 height 19
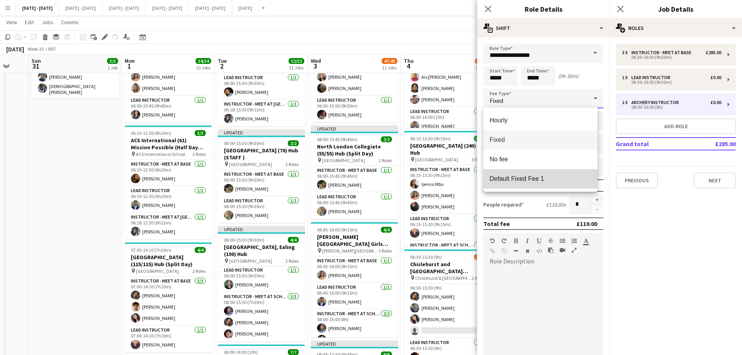
click at [535, 178] on span "Default Fixed Fee 1" at bounding box center [540, 178] width 102 height 7
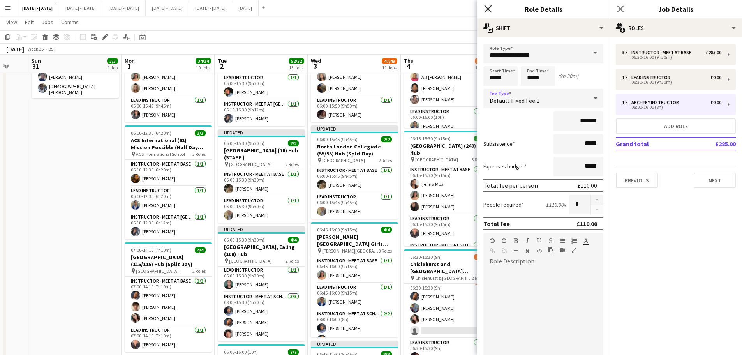
click at [487, 7] on icon "Close pop-in" at bounding box center [487, 8] width 7 height 7
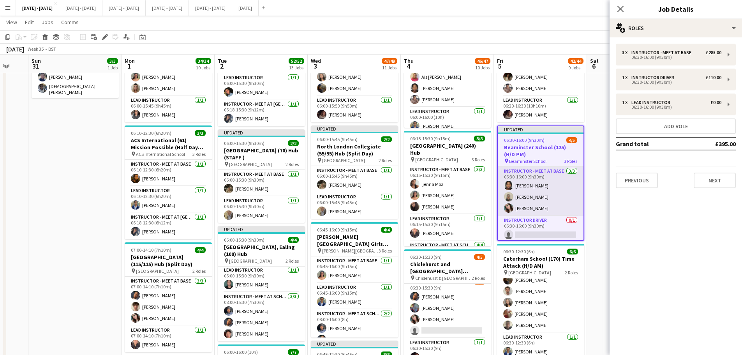
click at [531, 209] on app-card-role "Instructor - Meet at Base [DATE] 06:30-16:00 (9h30m) [PERSON_NAME] [PERSON_NAME…" at bounding box center [541, 191] width 86 height 49
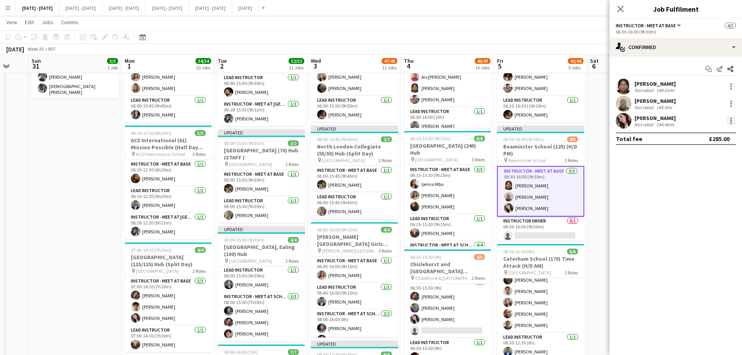
click at [730, 121] on div at bounding box center [731, 121] width 2 height 2
click at [719, 149] on button "Switch crew" at bounding box center [705, 153] width 61 height 19
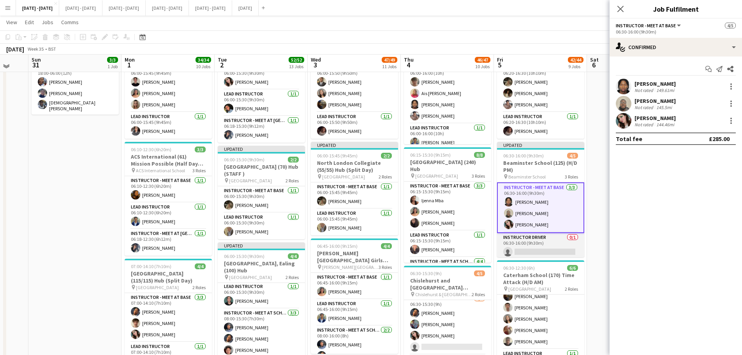
click at [543, 240] on app-card-role "Instructor Driver 0/1 06:30-16:00 (9h30m) single-neutral-actions" at bounding box center [540, 246] width 87 height 26
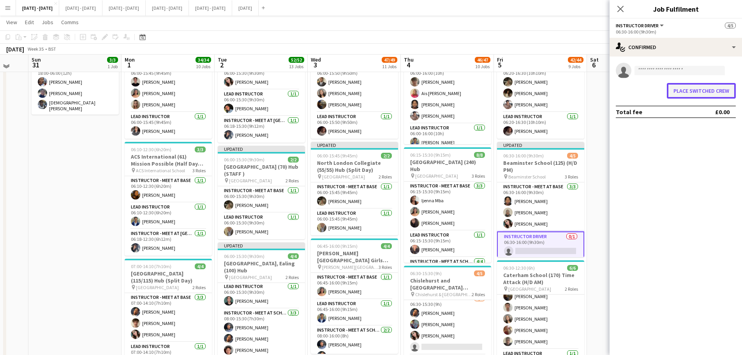
click at [694, 93] on button "Place switched crew" at bounding box center [700, 91] width 69 height 16
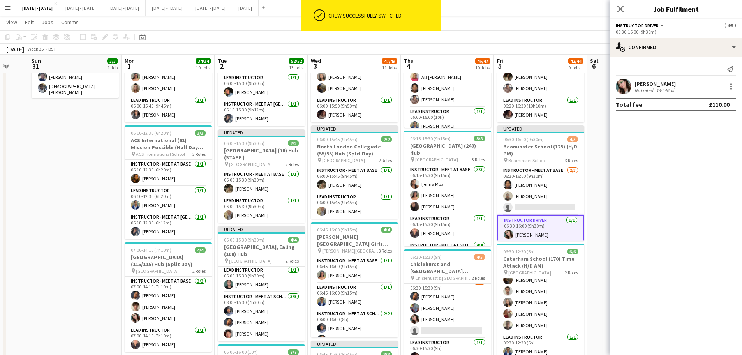
click at [617, 10] on icon "Close pop-in" at bounding box center [620, 9] width 6 height 6
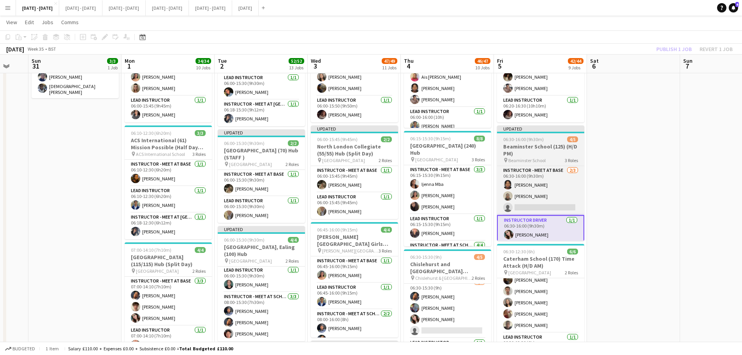
click at [545, 144] on h3 "Beaminster School (125) (H/D PM)" at bounding box center [540, 150] width 87 height 14
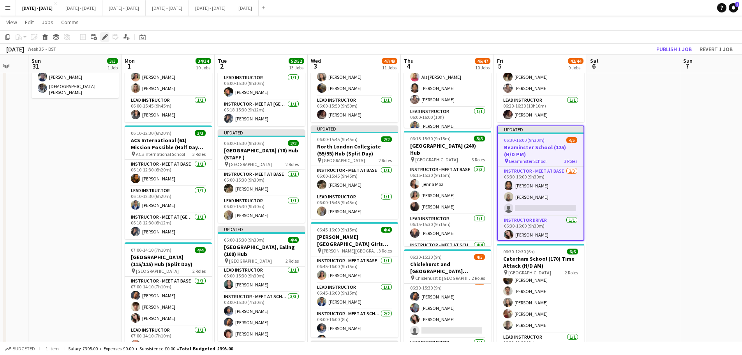
click at [103, 37] on icon at bounding box center [104, 37] width 4 height 4
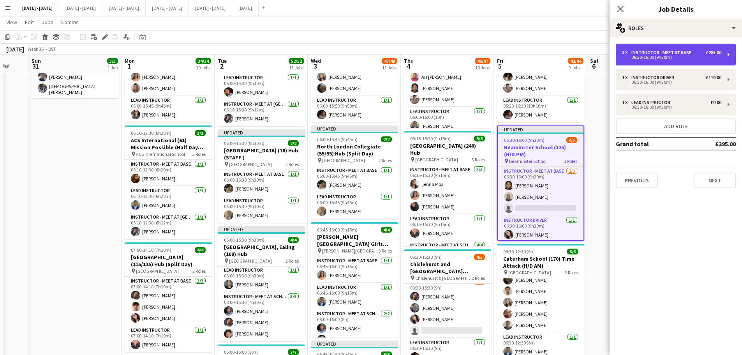
click at [666, 53] on div "Instructor - Meet at Base" at bounding box center [662, 52] width 63 height 5
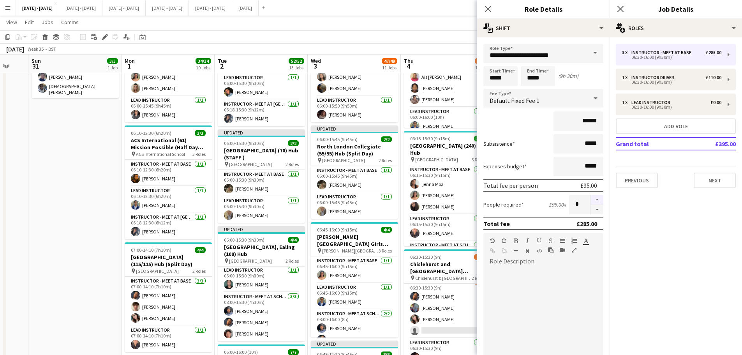
click at [593, 209] on button "button" at bounding box center [597, 210] width 12 height 10
type input "*"
click at [485, 5] on icon "Close pop-in" at bounding box center [487, 8] width 7 height 7
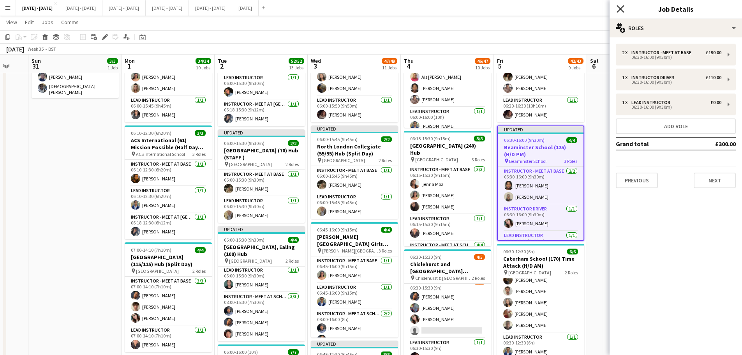
click at [621, 9] on icon at bounding box center [619, 8] width 7 height 7
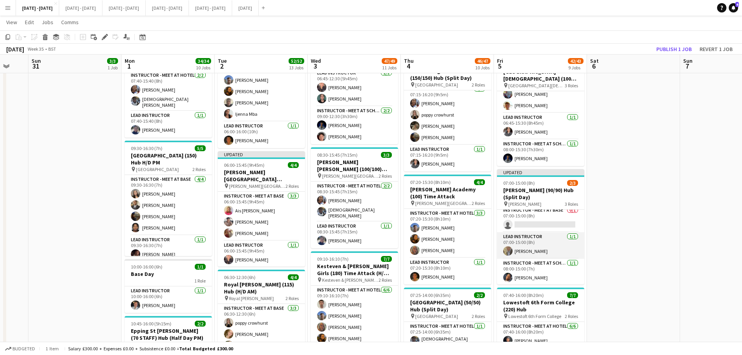
scroll to position [5, 0]
click at [537, 217] on app-card-role "Instructor - Meet at Base 0/1 07:00-15:00 (8h) single-neutral-actions" at bounding box center [540, 218] width 87 height 26
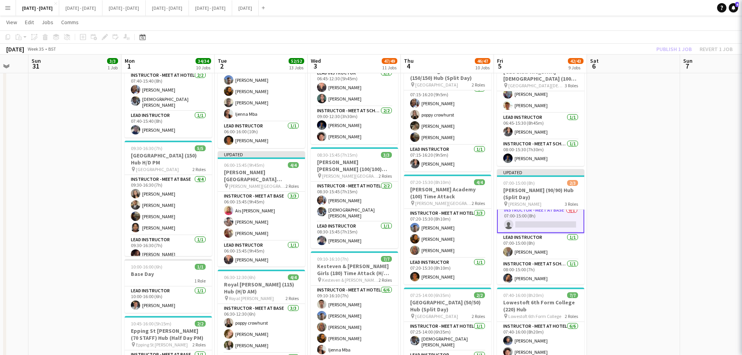
scroll to position [5, 0]
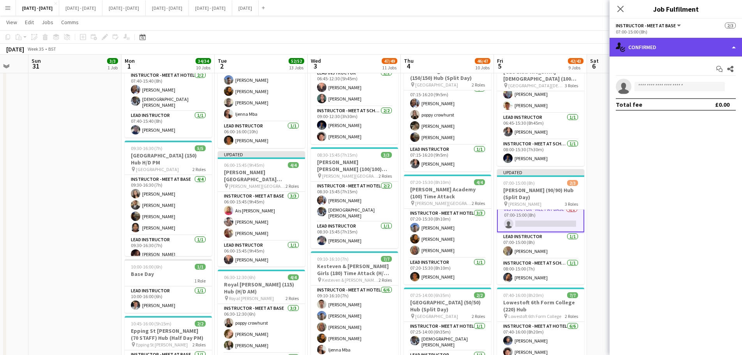
click at [682, 39] on div "single-neutral-actions-check-2 Confirmed" at bounding box center [675, 47] width 132 height 19
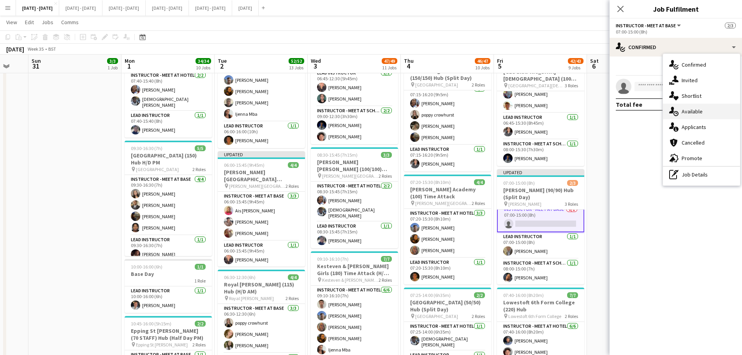
click at [698, 111] on div "single-neutral-actions-upload Available" at bounding box center [701, 112] width 77 height 16
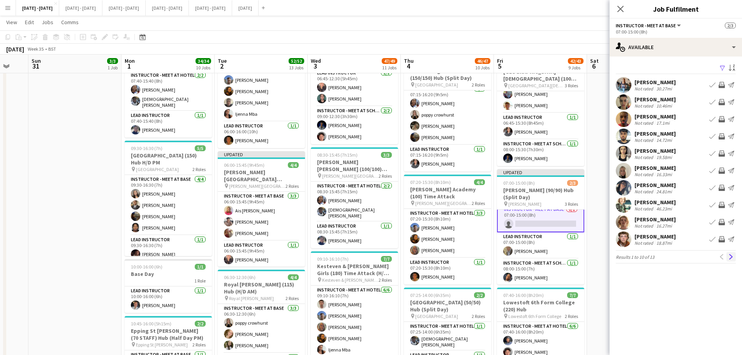
click at [729, 254] on app-icon "Next" at bounding box center [730, 256] width 5 height 5
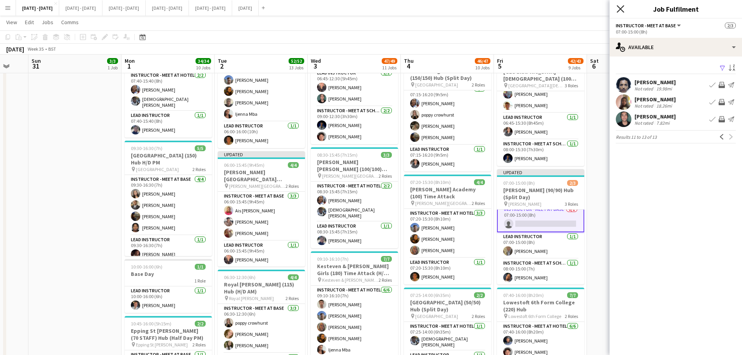
click at [619, 7] on icon "Close pop-in" at bounding box center [619, 8] width 7 height 7
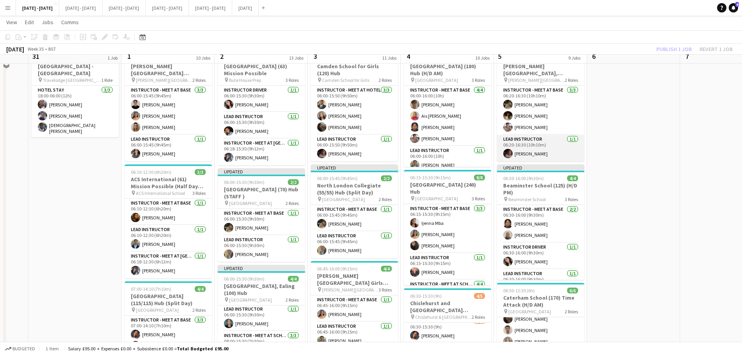
scroll to position [0, 0]
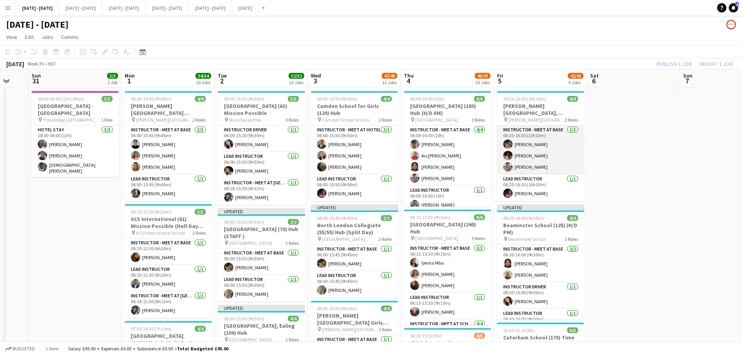
click at [527, 156] on app-card-role "Instructor - Meet at Base [DATE] 06:20-16:30 (10h10m) [PERSON_NAME] [PERSON_NAM…" at bounding box center [540, 149] width 87 height 49
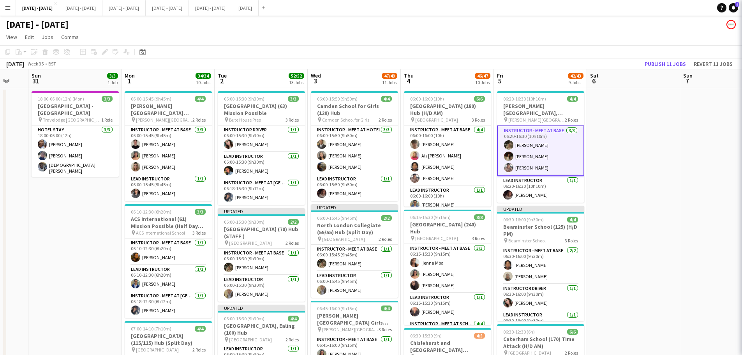
scroll to position [5, 0]
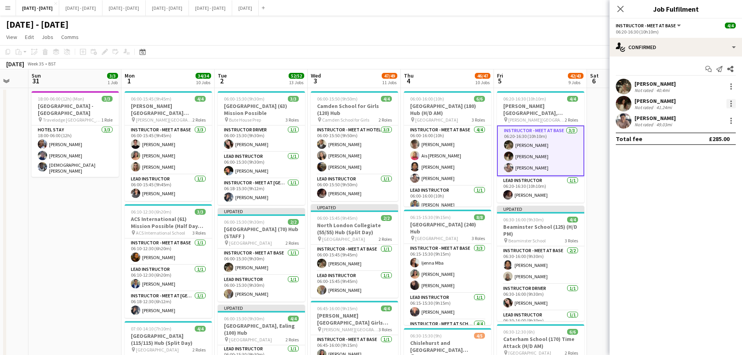
click at [730, 104] on div at bounding box center [731, 104] width 2 height 2
click at [713, 136] on span "Switch crew" at bounding box center [697, 136] width 33 height 7
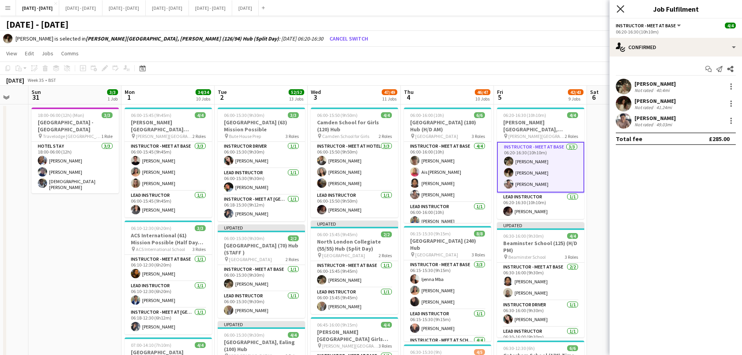
click at [617, 7] on icon at bounding box center [619, 8] width 7 height 7
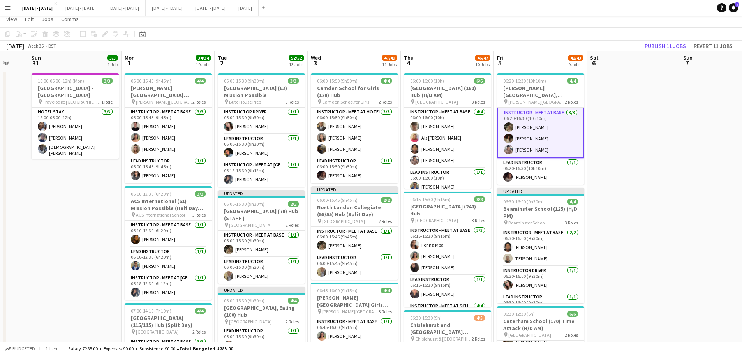
scroll to position [0, 0]
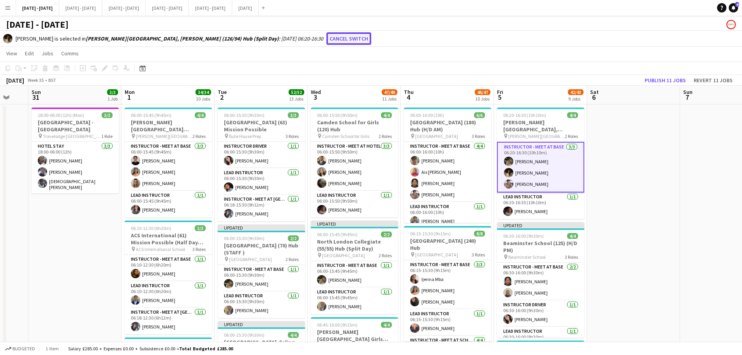
click at [326, 38] on button "Cancel switch" at bounding box center [348, 38] width 45 height 12
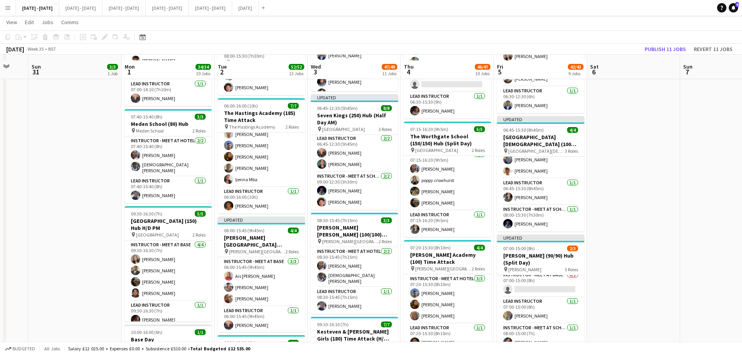
scroll to position [311, 0]
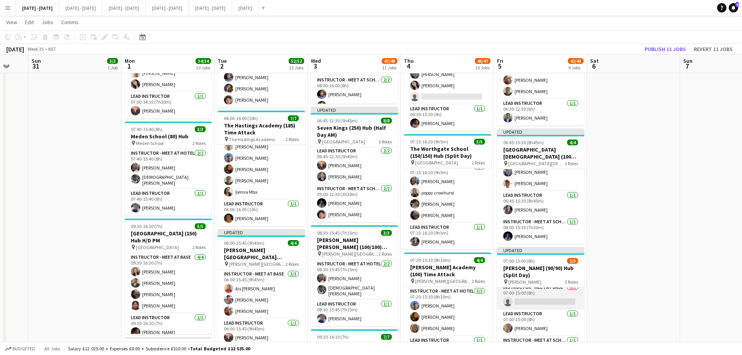
click at [547, 301] on app-card-role "Instructor - Meet at Base 0/1 07:00-15:00 (8h) single-neutral-actions" at bounding box center [540, 296] width 87 height 26
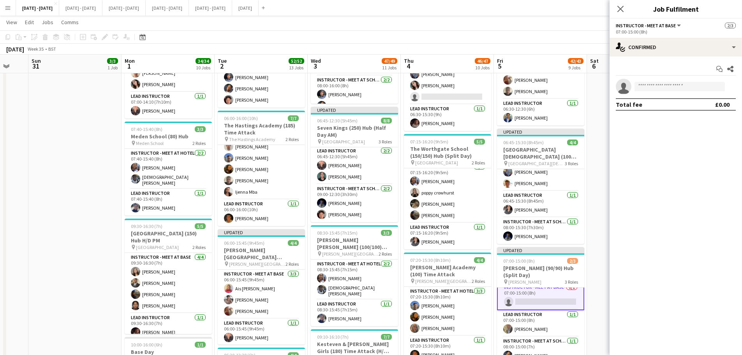
scroll to position [6, 0]
click at [621, 7] on icon "Close pop-in" at bounding box center [619, 8] width 7 height 7
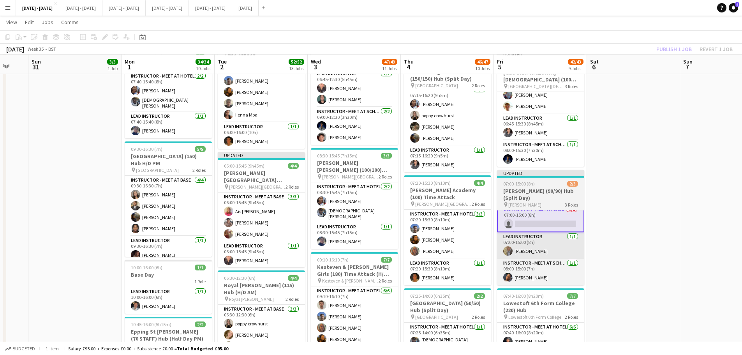
scroll to position [389, 0]
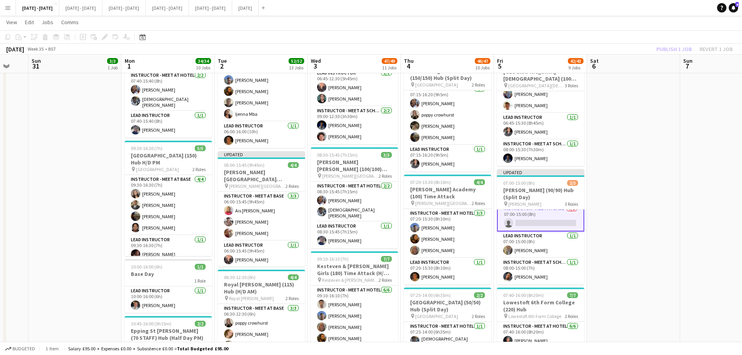
click at [554, 216] on app-card-role "Instructor - Meet at Base 0/1 07:00-15:00 (8h) single-neutral-actions" at bounding box center [540, 217] width 87 height 28
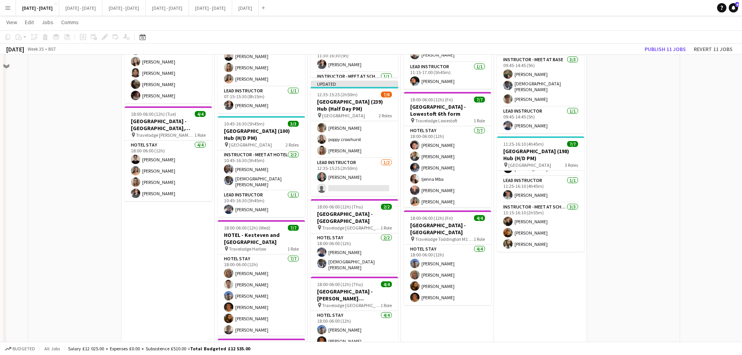
scroll to position [856, 0]
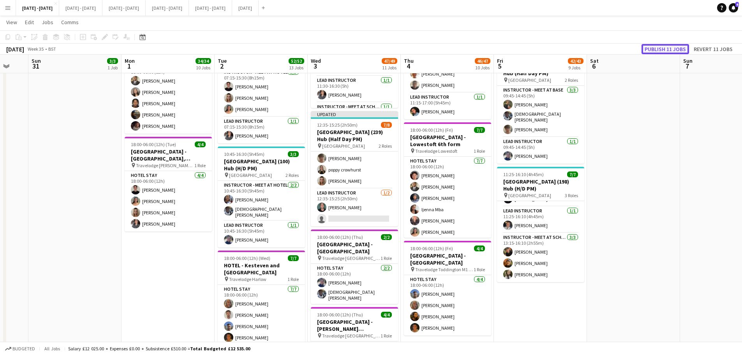
click at [662, 49] on button "Publish 11 jobs" at bounding box center [664, 49] width 47 height 10
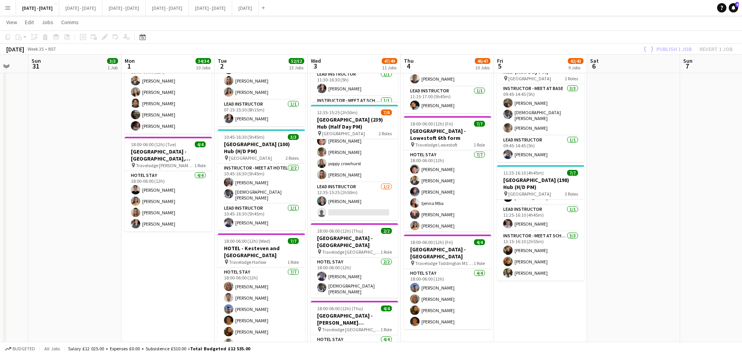
scroll to position [55, 0]
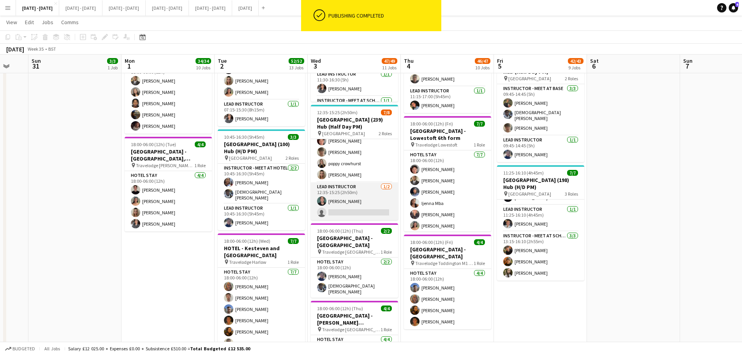
click at [360, 211] on app-card-role "Lead Instructor [DATE] 12:35-15:25 (2h50m) [PERSON_NAME] single-neutral-actions" at bounding box center [354, 201] width 87 height 38
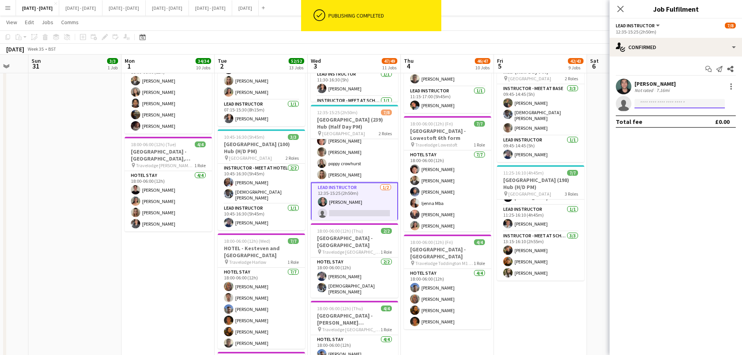
click at [676, 102] on input at bounding box center [679, 103] width 90 height 9
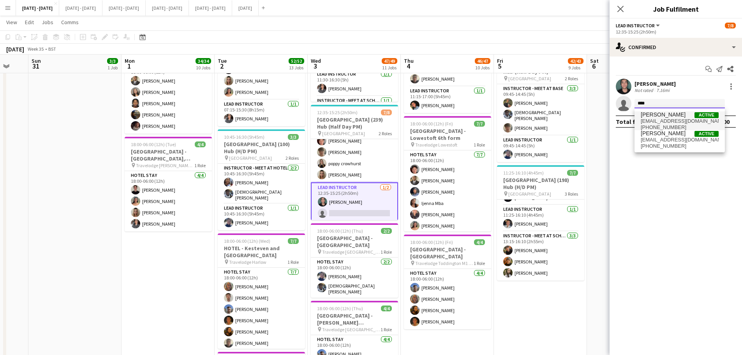
type input "****"
click at [672, 116] on span "[PERSON_NAME]" at bounding box center [662, 114] width 45 height 7
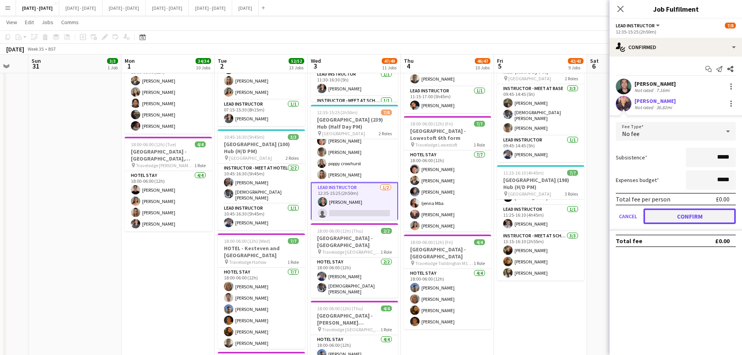
click at [678, 220] on button "Confirm" at bounding box center [689, 216] width 92 height 16
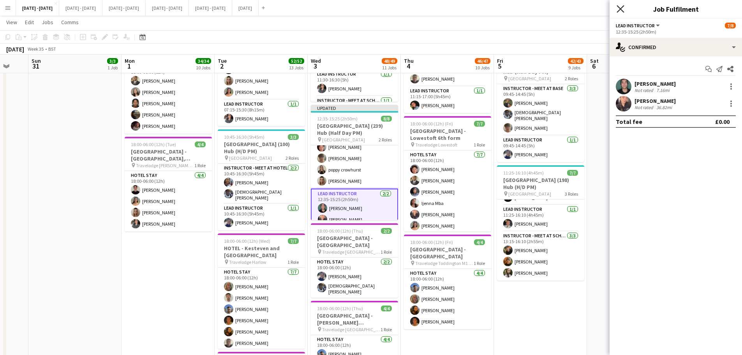
click at [620, 8] on icon "Close pop-in" at bounding box center [619, 8] width 7 height 7
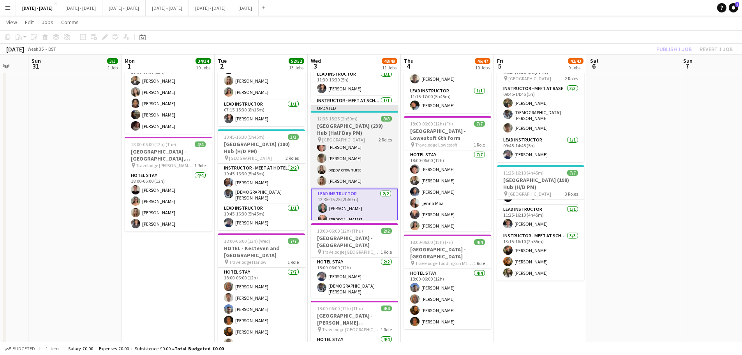
click at [358, 123] on h3 "[GEOGRAPHIC_DATA] (239) Hub (Half Day PM)" at bounding box center [354, 129] width 87 height 14
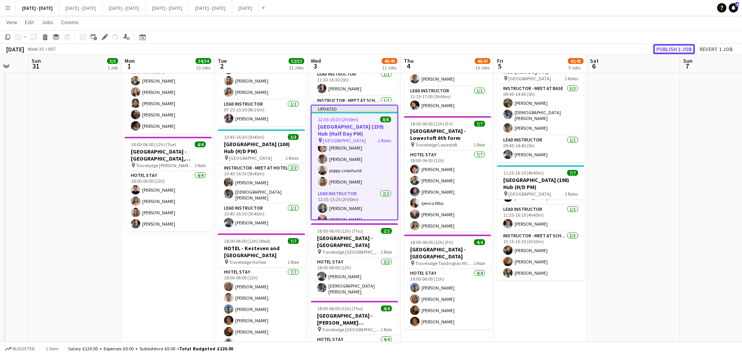
click at [674, 49] on button "Publish 1 job" at bounding box center [674, 49] width 42 height 10
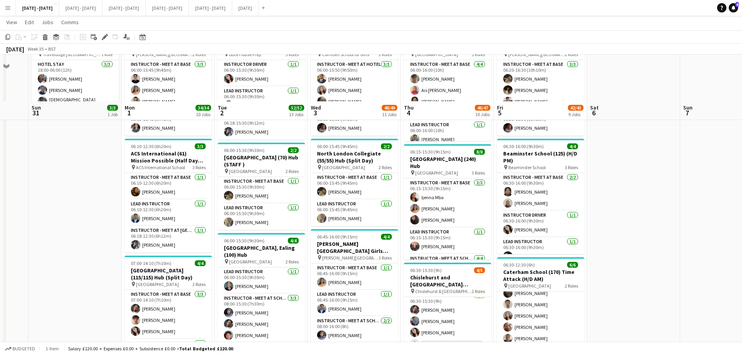
scroll to position [39, 0]
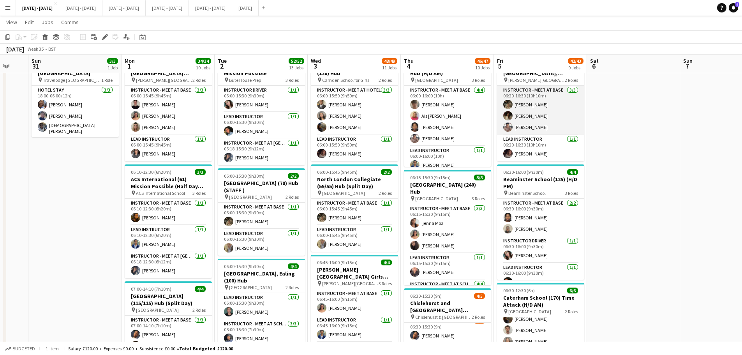
click at [519, 102] on app-card-role "Instructor - Meet at Base [DATE] 06:20-16:30 (10h10m) [PERSON_NAME] [PERSON_NAM…" at bounding box center [540, 110] width 87 height 49
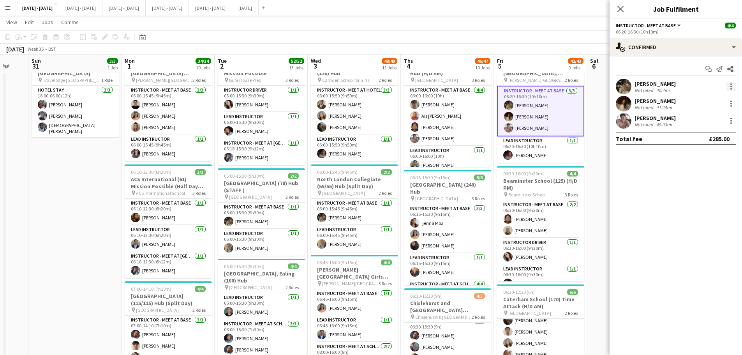
click at [730, 85] on div at bounding box center [730, 86] width 9 height 9
click at [709, 121] on span "Switch crew" at bounding box center [697, 119] width 33 height 7
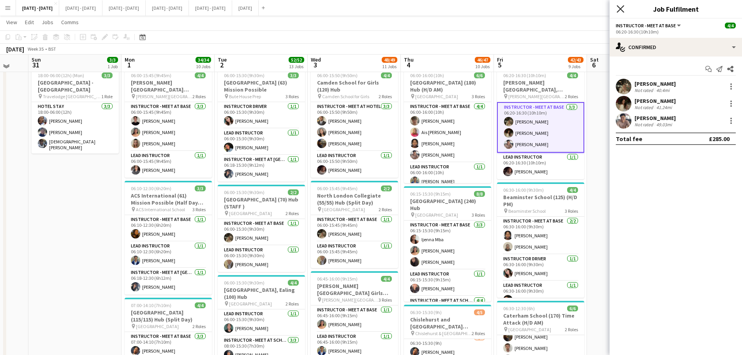
click at [619, 5] on icon "Close pop-in" at bounding box center [619, 8] width 7 height 7
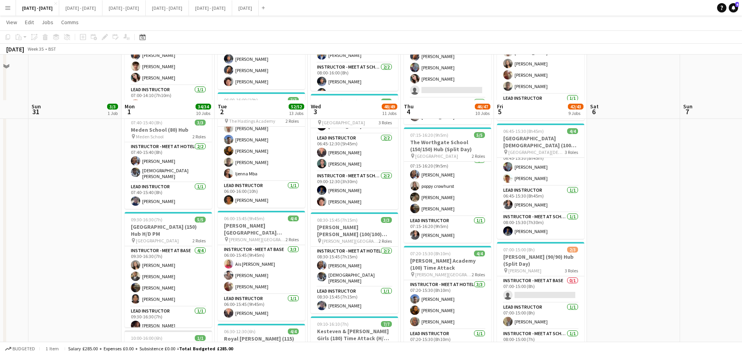
scroll to position [389, 0]
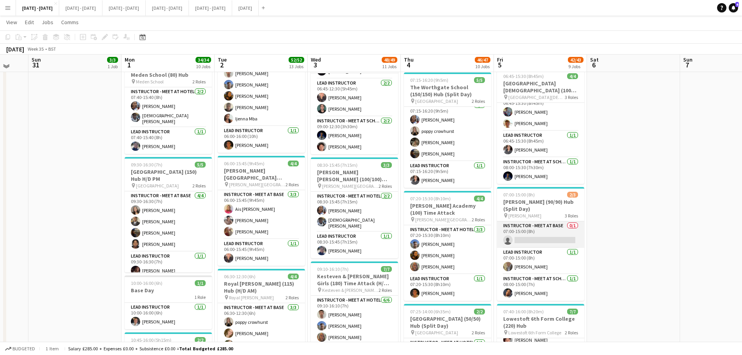
click at [551, 240] on app-card-role "Instructor - Meet at Base 0/1 07:00-15:00 (8h) single-neutral-actions" at bounding box center [540, 234] width 87 height 26
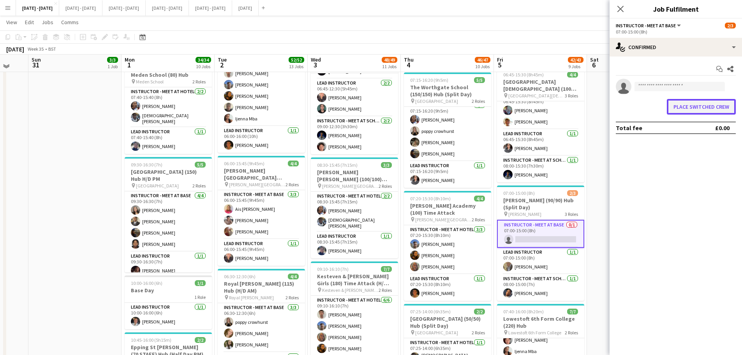
click at [684, 111] on button "Place switched crew" at bounding box center [700, 107] width 69 height 16
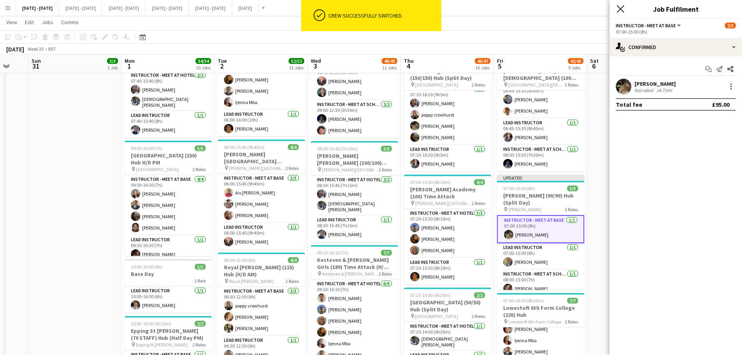
click at [619, 5] on icon "Close pop-in" at bounding box center [619, 8] width 7 height 7
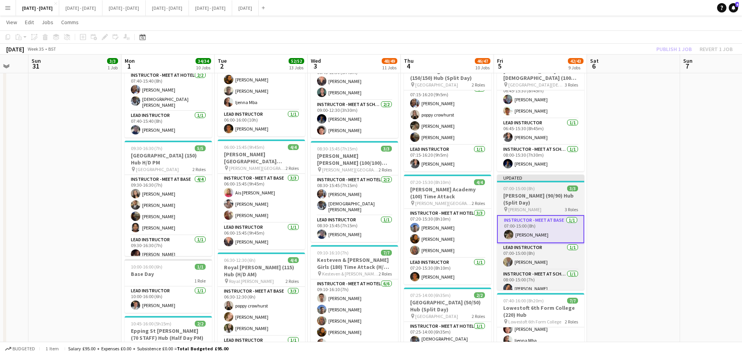
click at [555, 201] on h3 "[PERSON_NAME] (90/90) Hub (Split Day)" at bounding box center [540, 199] width 87 height 14
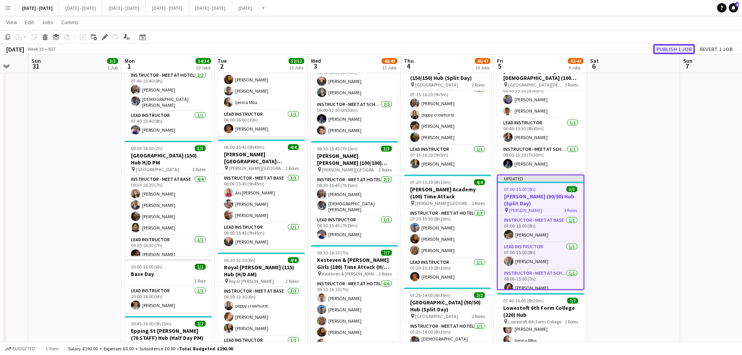
click at [669, 49] on button "Publish 1 job" at bounding box center [674, 49] width 42 height 10
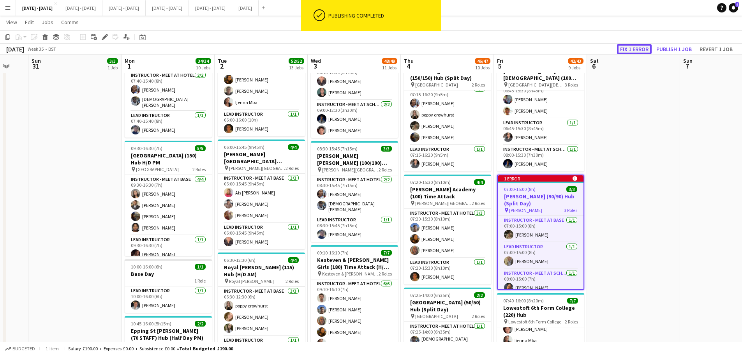
click at [637, 51] on button "Fix 1 error" at bounding box center [634, 49] width 35 height 10
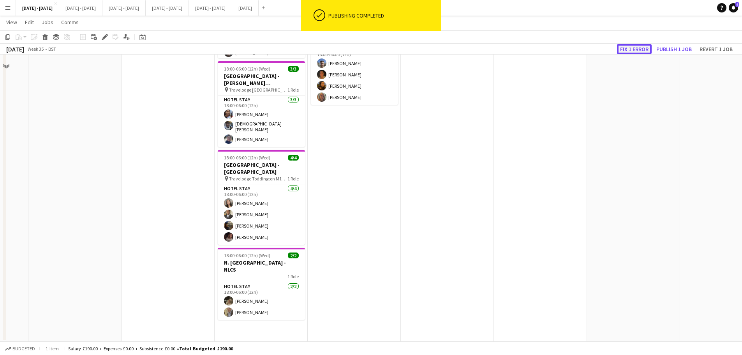
scroll to position [0, 268]
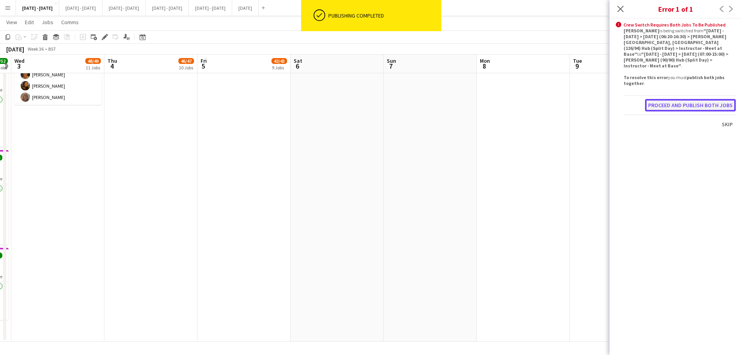
click at [673, 99] on button "Proceed and publish both jobs" at bounding box center [690, 105] width 91 height 12
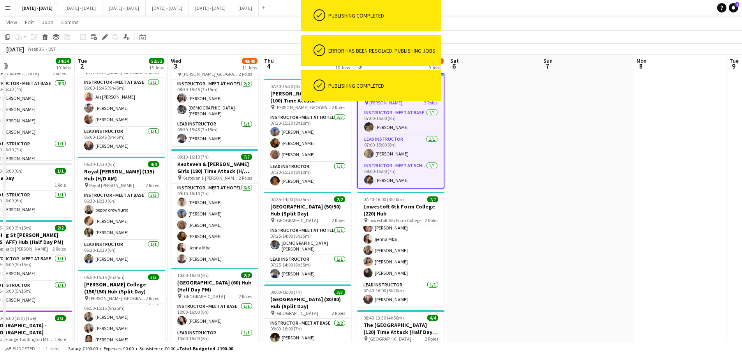
scroll to position [0, 244]
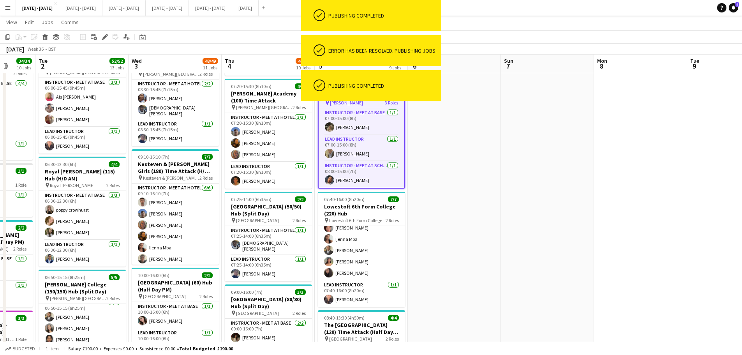
drag, startPoint x: 428, startPoint y: 261, endPoint x: 636, endPoint y: 273, distance: 208.2
click at [636, 273] on app-calendar-viewport "Sat 30 Sun 31 3/3 1 Job Mon 1 34/34 10 Jobs Tue 2 52/52 13 Jobs Wed 3 48/49 11 …" at bounding box center [371, 274] width 742 height 1458
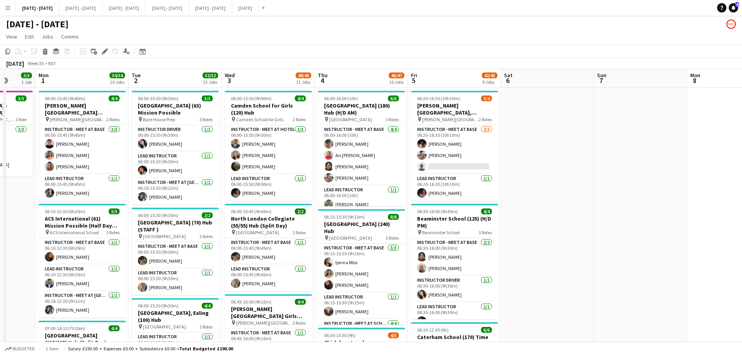
scroll to position [0, 0]
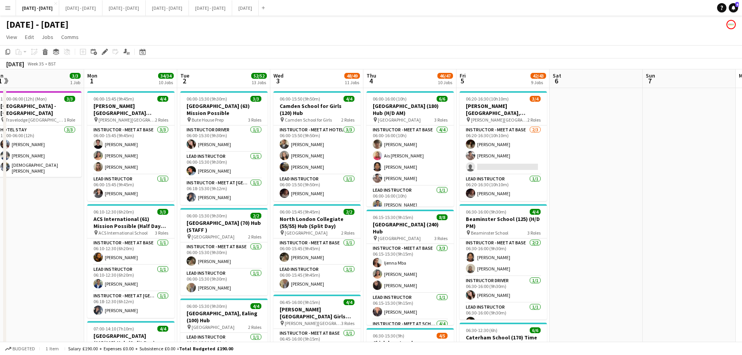
scroll to position [0, 302]
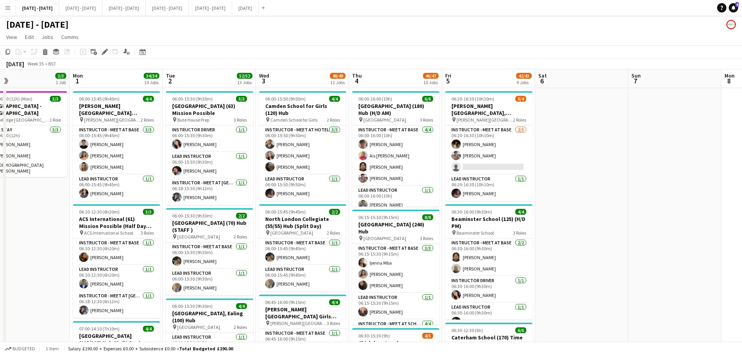
drag, startPoint x: 104, startPoint y: 271, endPoint x: 8, endPoint y: 283, distance: 96.9
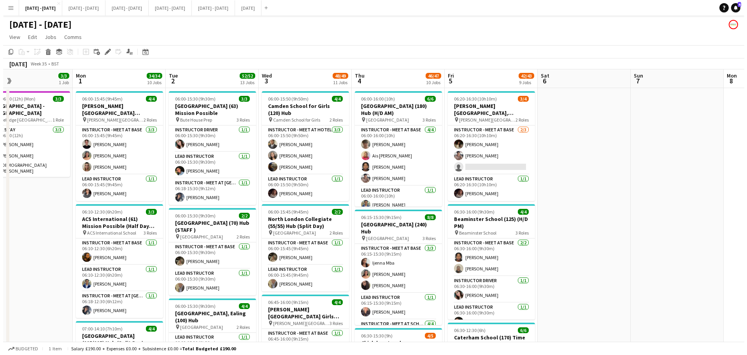
scroll to position [0, 266]
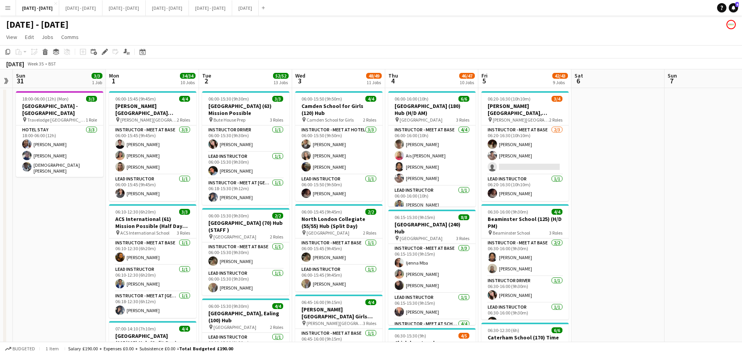
drag, startPoint x: 602, startPoint y: 185, endPoint x: 638, endPoint y: 185, distance: 36.2
click at [98, 11] on button "[DATE] - [DATE] Close" at bounding box center [80, 7] width 43 height 15
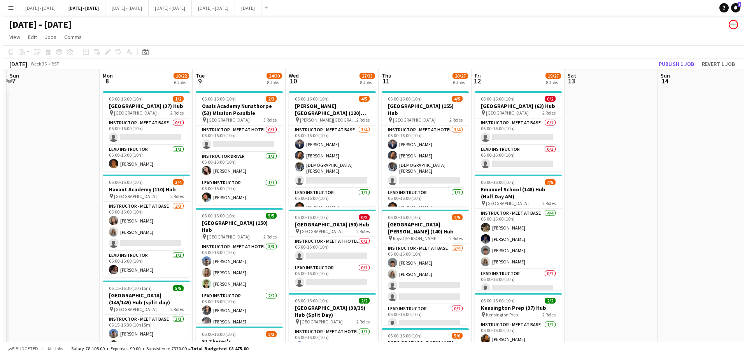
scroll to position [0, 252]
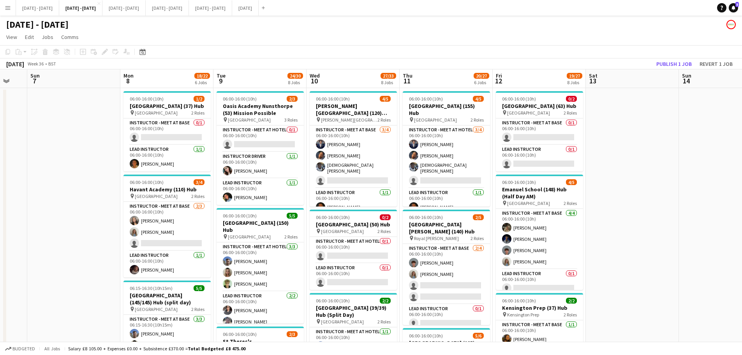
drag, startPoint x: 629, startPoint y: 269, endPoint x: 653, endPoint y: 263, distance: 24.5
click at [35, 10] on button "[DATE] - [DATE] Close" at bounding box center [37, 7] width 43 height 15
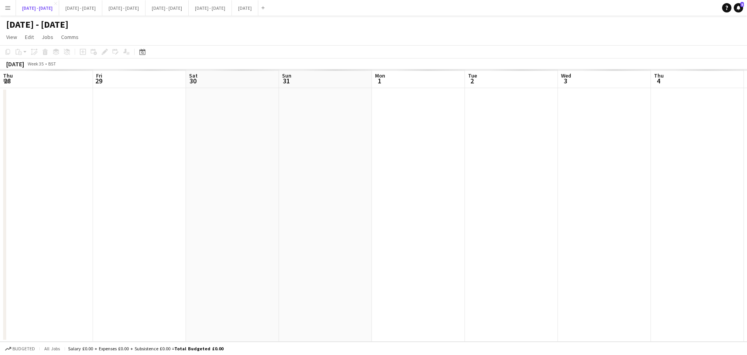
scroll to position [0, 266]
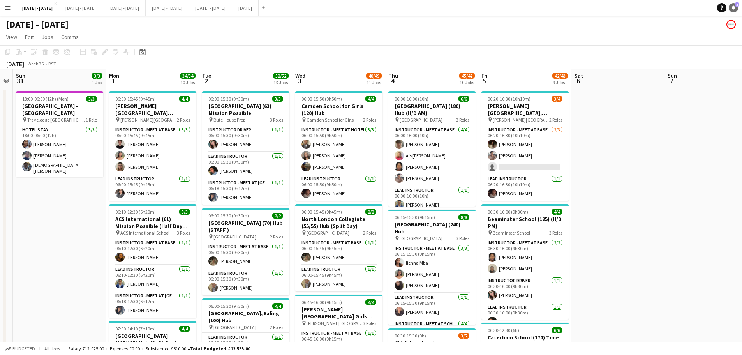
click at [735, 5] on span "5" at bounding box center [737, 4] width 4 height 5
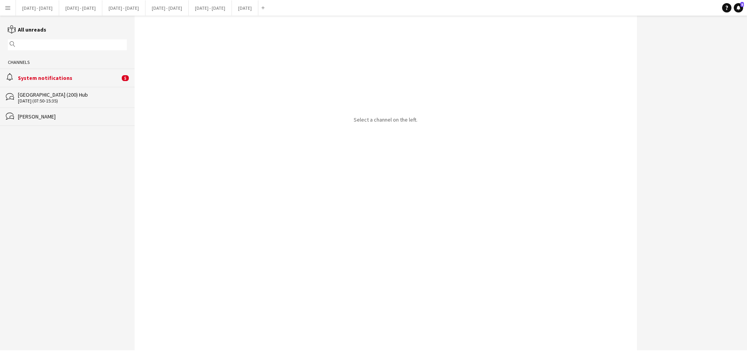
click at [45, 79] on div "System notifications" at bounding box center [69, 77] width 102 height 7
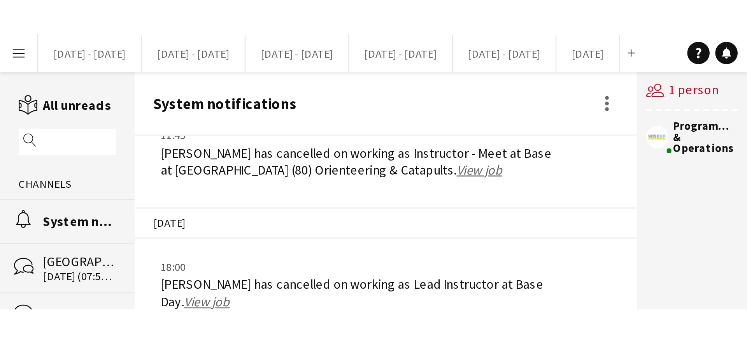
scroll to position [872, 0]
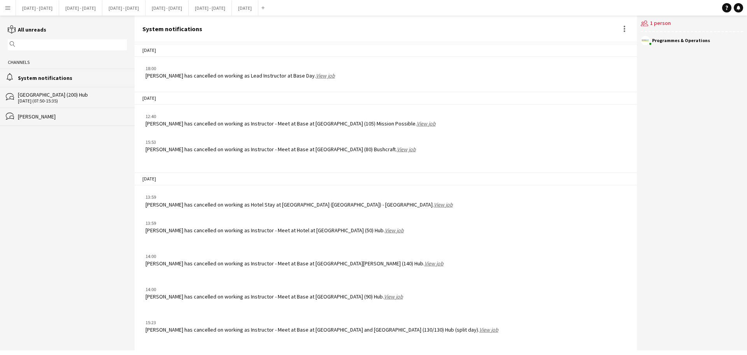
click at [9, 7] on app-icon "Menu" at bounding box center [8, 8] width 6 height 6
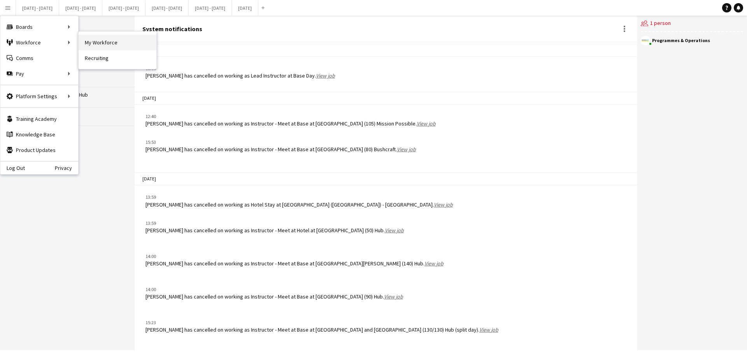
click at [131, 46] on link "My Workforce" at bounding box center [118, 43] width 78 height 16
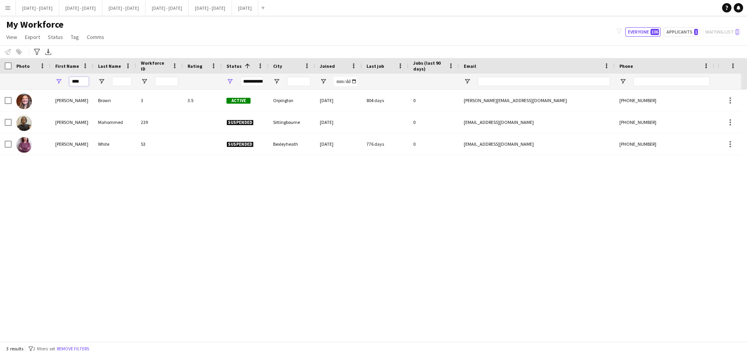
click at [80, 81] on input "****" at bounding box center [78, 81] width 19 height 9
drag, startPoint x: 82, startPoint y: 82, endPoint x: 68, endPoint y: 84, distance: 14.6
click at [68, 84] on div "****" at bounding box center [72, 82] width 43 height 16
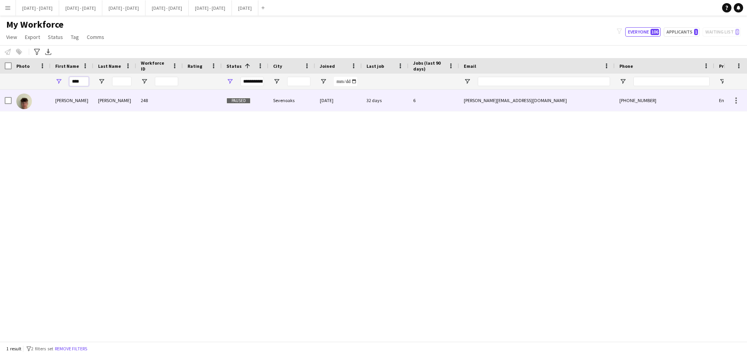
type input "****"
click at [93, 100] on div "[PERSON_NAME]" at bounding box center [72, 100] width 43 height 21
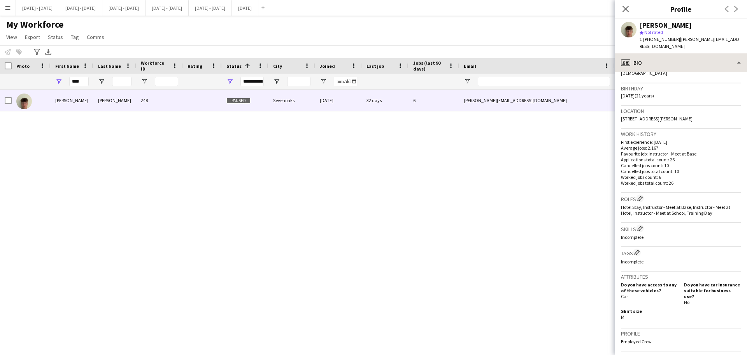
scroll to position [117, 0]
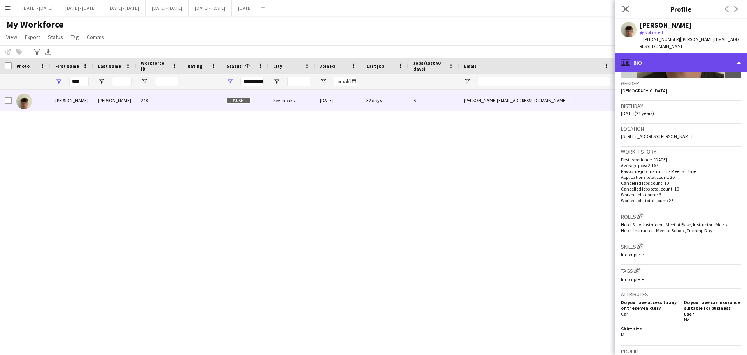
click at [695, 54] on div "profile Bio" at bounding box center [681, 62] width 132 height 19
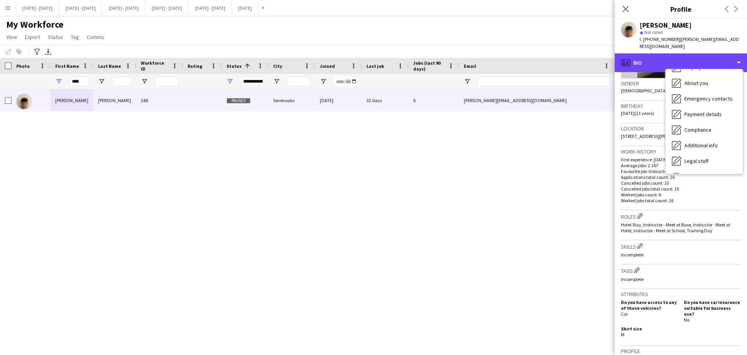
scroll to position [73, 0]
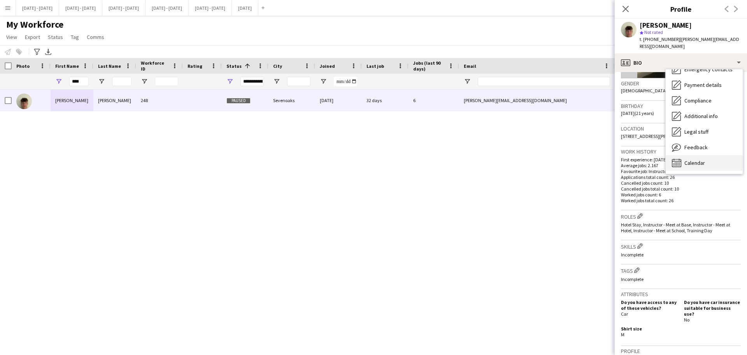
click at [694, 159] on span "Calendar" at bounding box center [695, 162] width 21 height 7
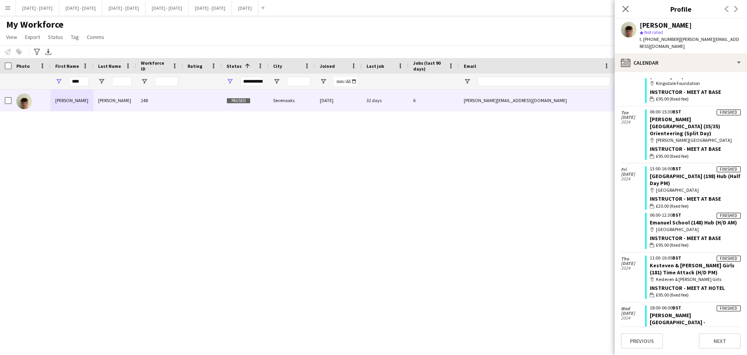
scroll to position [6617, 0]
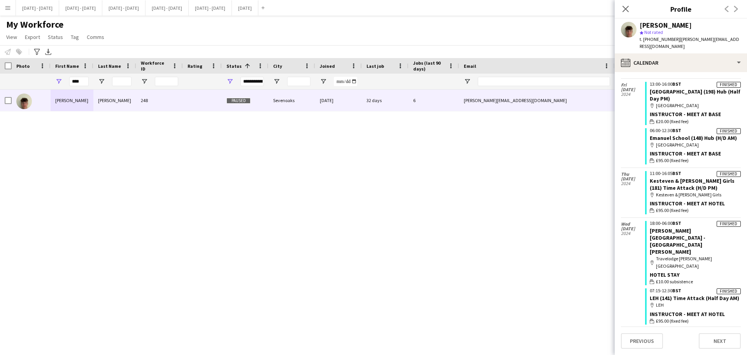
drag, startPoint x: 628, startPoint y: 7, endPoint x: 148, endPoint y: 108, distance: 490.9
click at [628, 7] on icon at bounding box center [626, 9] width 6 height 6
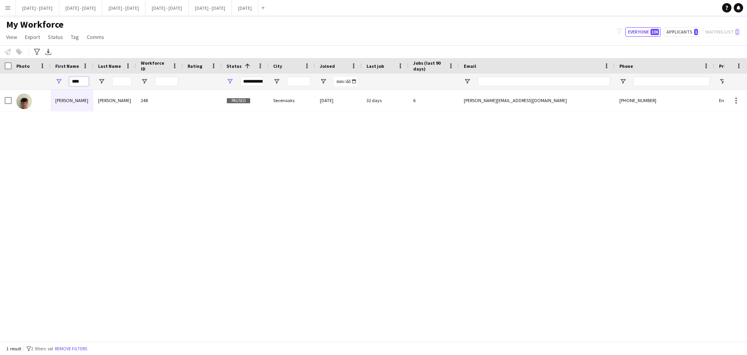
drag, startPoint x: 87, startPoint y: 82, endPoint x: 47, endPoint y: 82, distance: 39.7
click at [47, 82] on div "****" at bounding box center [422, 82] width 844 height 16
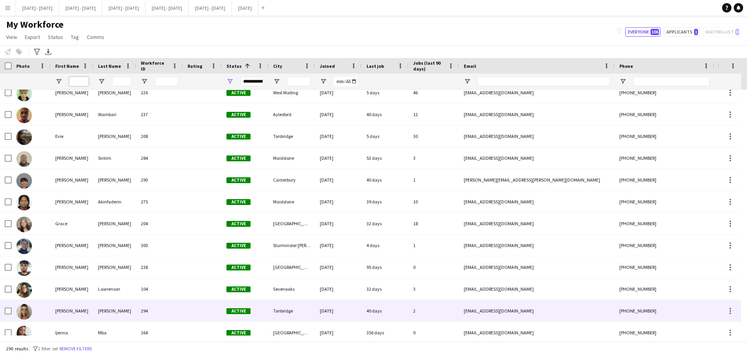
scroll to position [0, 0]
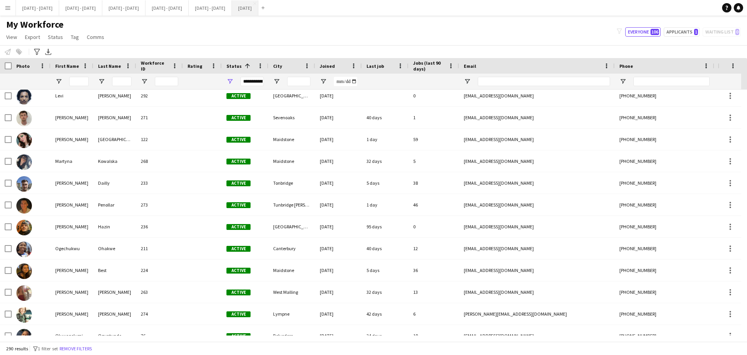
click at [258, 12] on button "[DATE] Close" at bounding box center [245, 7] width 26 height 15
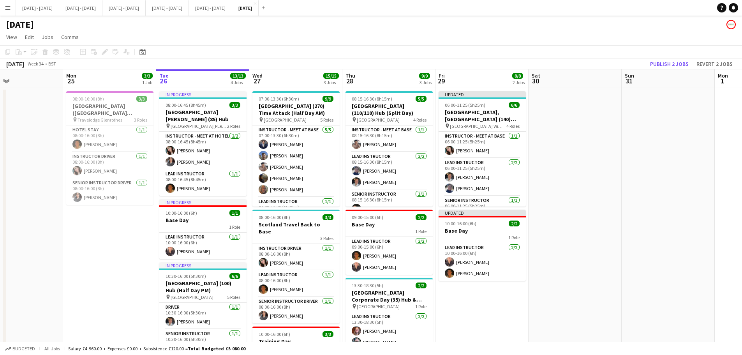
click at [483, 301] on app-date-cell "Updated 06:00-11:25 (5h25m) 6/6 [GEOGRAPHIC_DATA], [GEOGRAPHIC_DATA] (140) Hub …" at bounding box center [481, 284] width 93 height 393
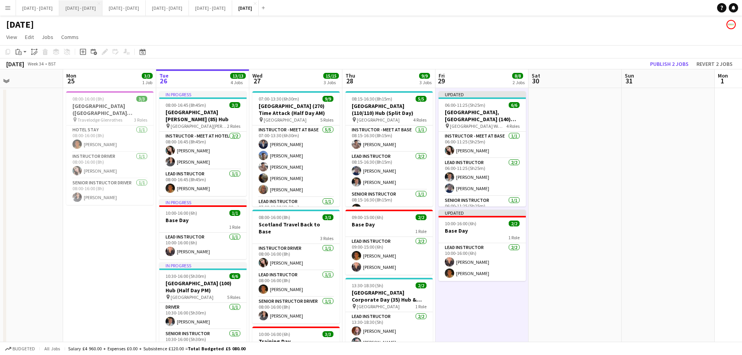
click at [90, 10] on button "[DATE] - [DATE] Close" at bounding box center [80, 7] width 43 height 15
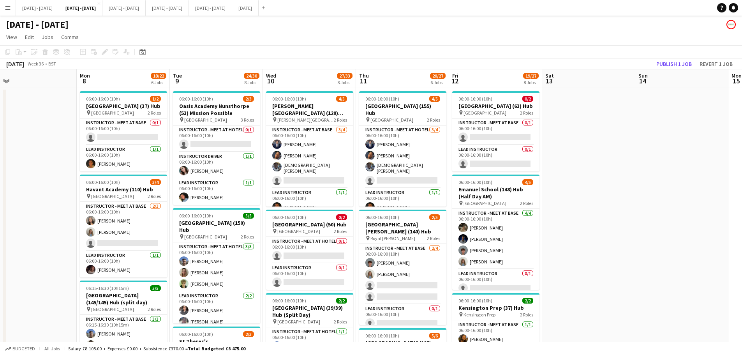
drag, startPoint x: 72, startPoint y: 219, endPoint x: 28, endPoint y: 229, distance: 45.1
click at [34, 6] on button "[DATE] - [DATE] Close" at bounding box center [37, 7] width 43 height 15
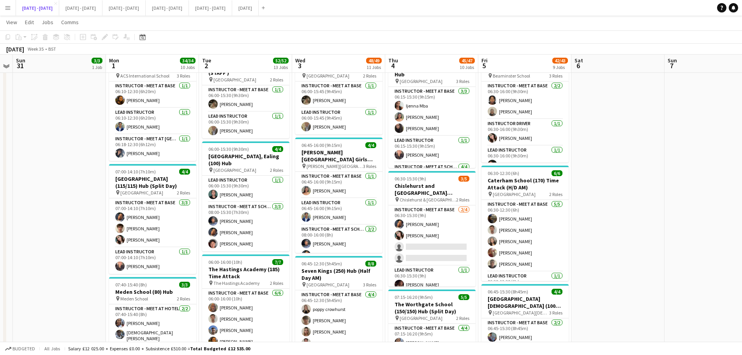
scroll to position [156, 0]
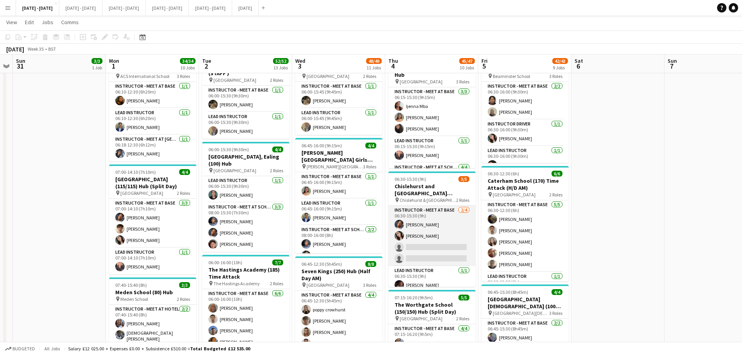
click at [434, 249] on app-card-role "Instructor - Meet at Base [DATE] 06:30-15:30 (9h) [PERSON_NAME] single-neutral-…" at bounding box center [431, 236] width 87 height 60
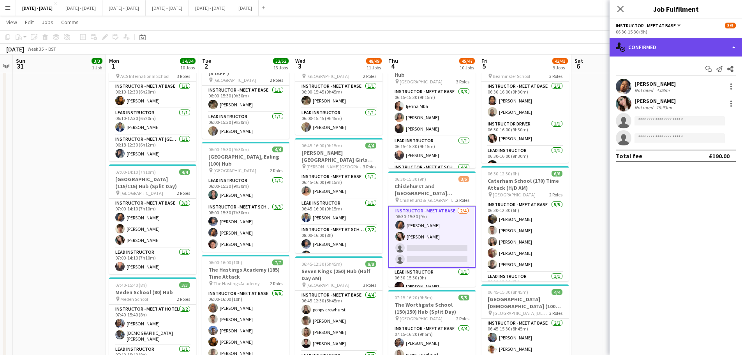
click at [686, 47] on div "single-neutral-actions-check-2 Confirmed" at bounding box center [675, 47] width 132 height 19
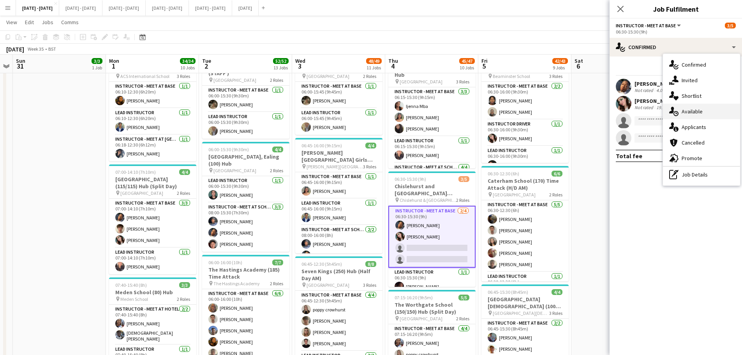
click at [698, 114] on div "single-neutral-actions-upload Available" at bounding box center [701, 112] width 77 height 16
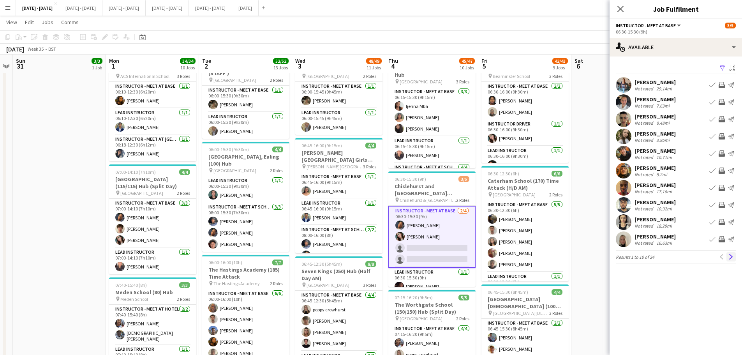
click at [731, 255] on app-icon "Next" at bounding box center [730, 256] width 5 height 5
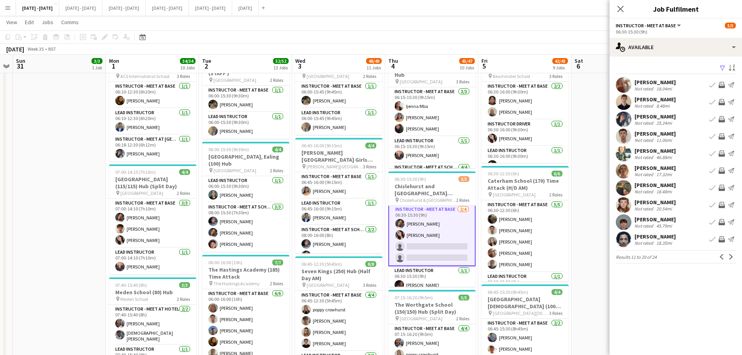
scroll to position [0, 0]
click at [730, 259] on app-icon "Next" at bounding box center [730, 256] width 5 height 5
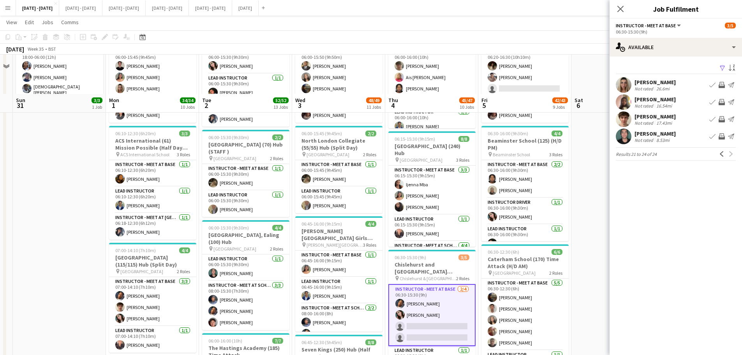
scroll to position [117, 0]
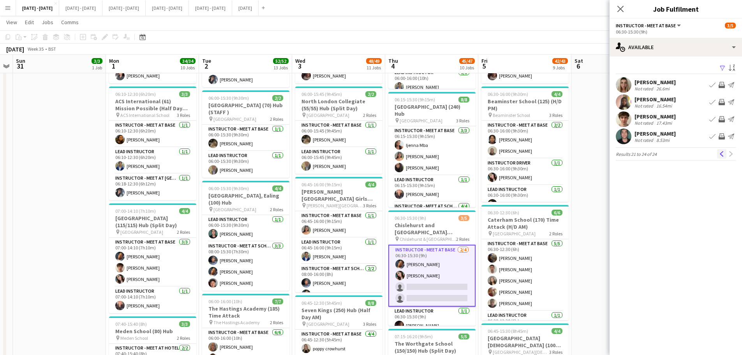
click at [719, 153] on app-icon "Previous" at bounding box center [721, 153] width 5 height 5
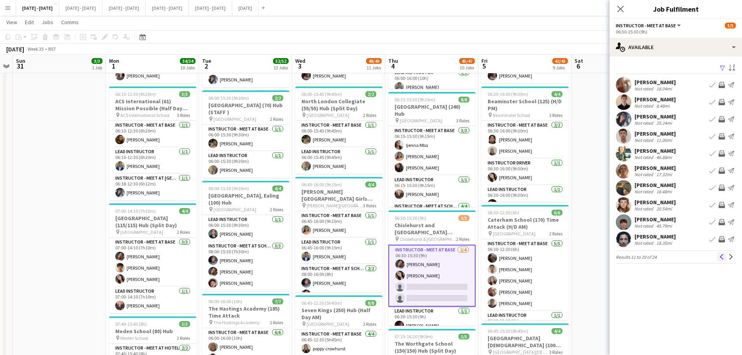
click at [721, 255] on app-icon "Previous" at bounding box center [721, 256] width 5 height 5
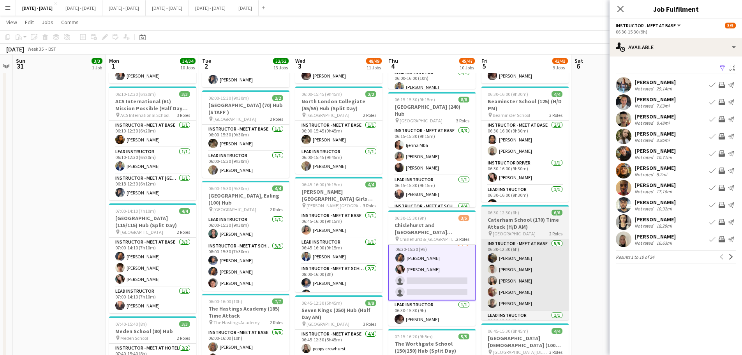
scroll to position [7, 0]
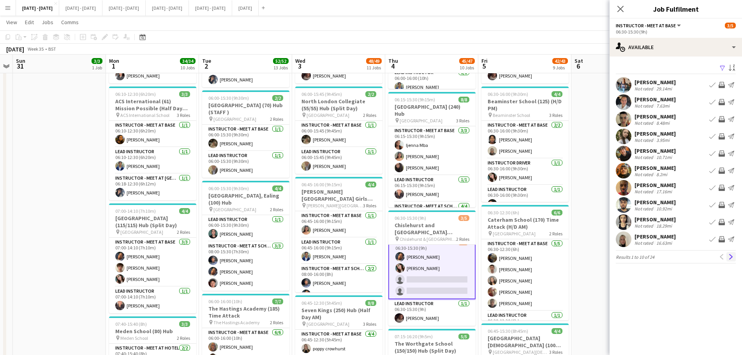
click at [732, 257] on app-icon "Next" at bounding box center [730, 256] width 5 height 5
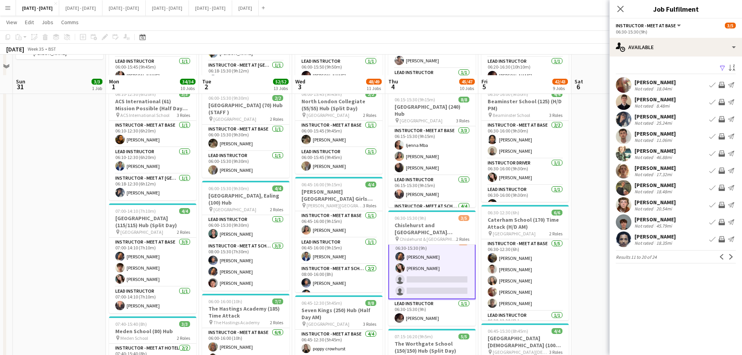
scroll to position [156, 0]
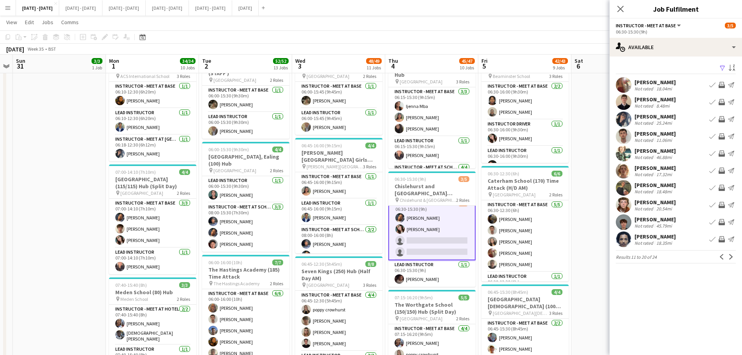
click at [712, 135] on app-icon "Book crew" at bounding box center [712, 136] width 6 height 6
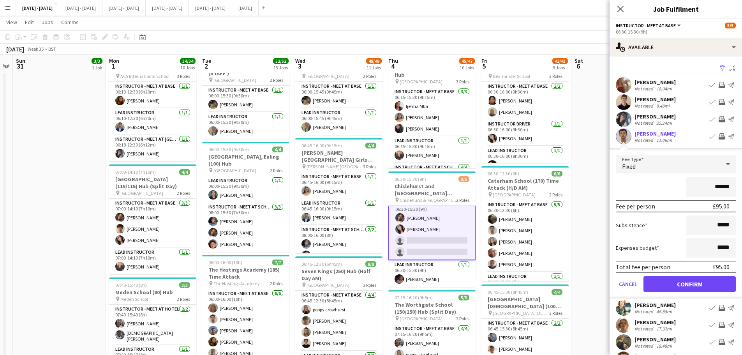
click at [661, 274] on form "Fee Type Fixed ****** Fee per person £95.00 Subsistence ***** Expenses budget *…" at bounding box center [675, 227] width 132 height 144
click at [663, 280] on button "Confirm" at bounding box center [689, 284] width 92 height 16
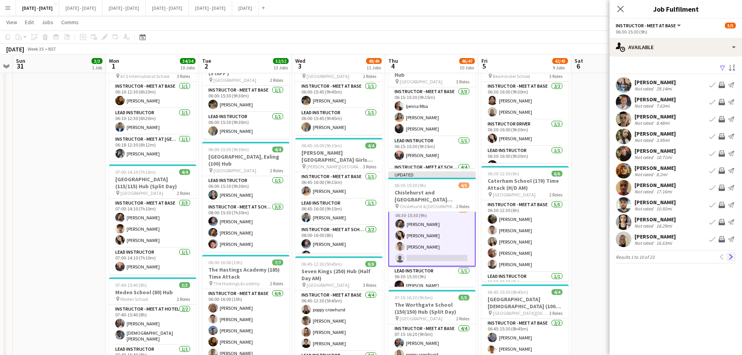
click at [732, 255] on app-icon "Next" at bounding box center [730, 256] width 5 height 5
click at [726, 258] on button "Next" at bounding box center [730, 256] width 9 height 9
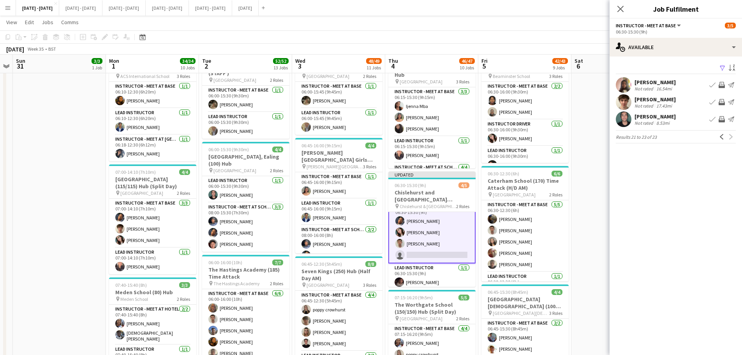
scroll to position [14, 0]
click at [721, 137] on app-icon "Previous" at bounding box center [721, 136] width 5 height 5
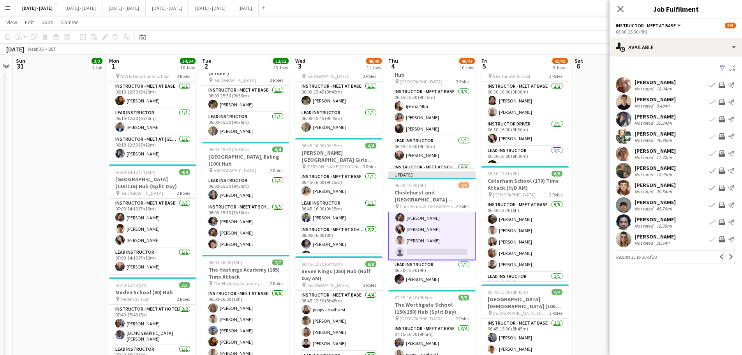
click at [665, 185] on div "[PERSON_NAME]" at bounding box center [654, 184] width 41 height 7
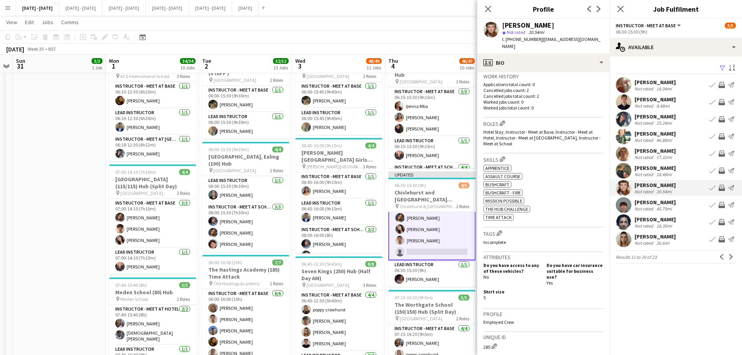
scroll to position [195, 0]
click at [489, 9] on icon "Close pop-in" at bounding box center [487, 8] width 7 height 7
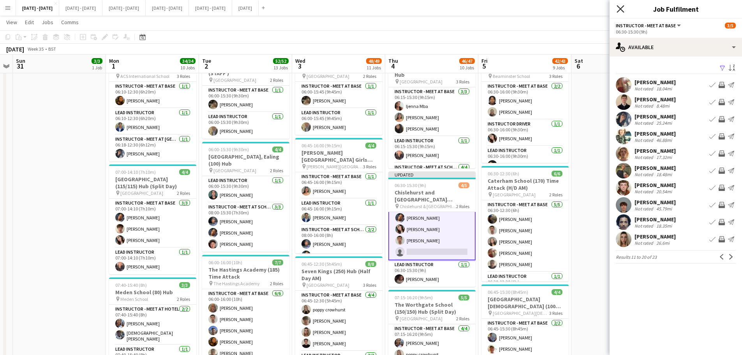
click at [621, 9] on icon at bounding box center [619, 8] width 7 height 7
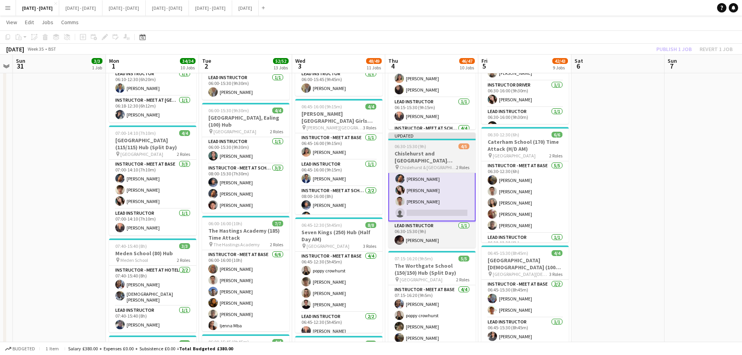
click at [440, 149] on app-job-card "Updated 06:30-15:30 (9h) 4/5 [GEOGRAPHIC_DATA] and [GEOGRAPHIC_DATA] (130/130) …" at bounding box center [431, 189] width 87 height 115
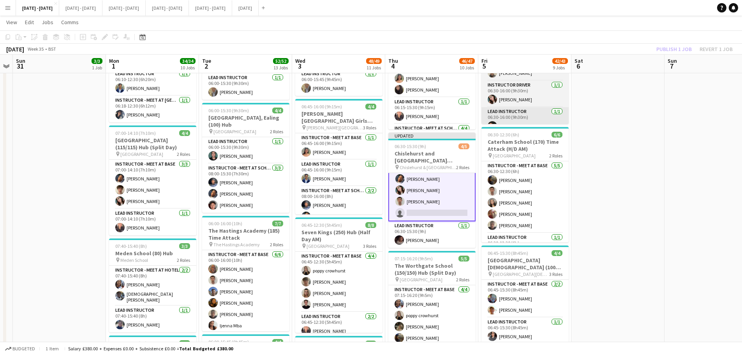
scroll to position [13, 0]
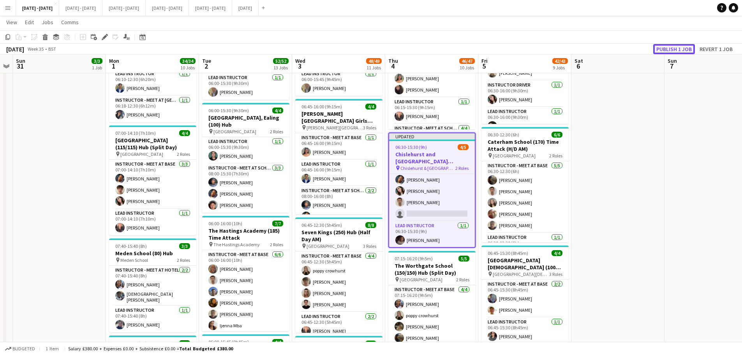
click at [663, 49] on button "Publish 1 job" at bounding box center [674, 49] width 42 height 10
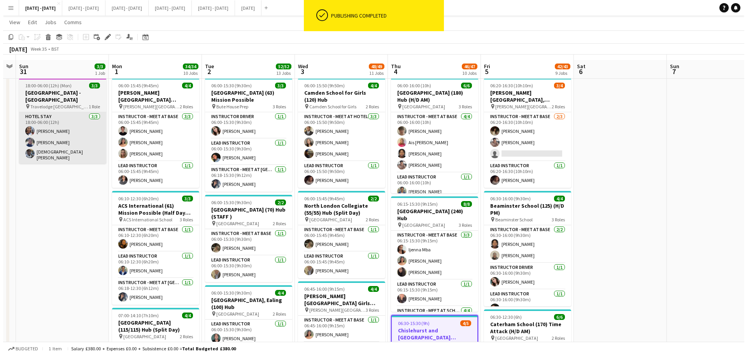
scroll to position [0, 0]
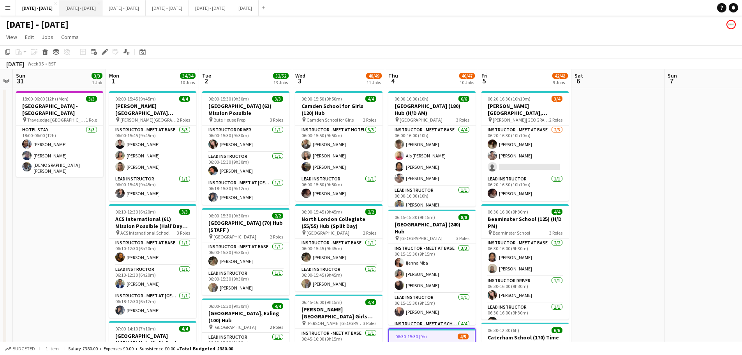
click at [87, 6] on button "[DATE] - [DATE] Close" at bounding box center [80, 7] width 43 height 15
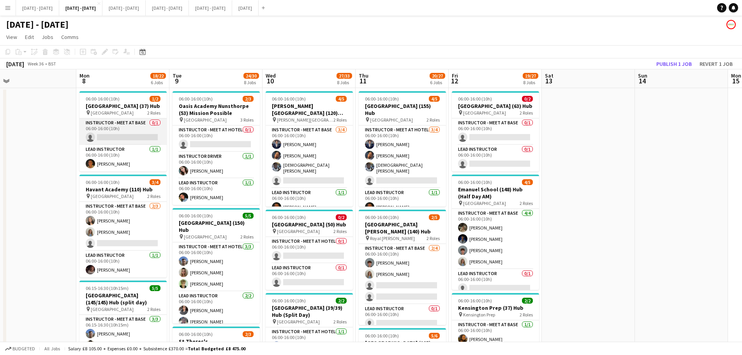
click at [106, 136] on app-card-role "Instructor - Meet at Base 0/1 06:00-16:00 (10h) single-neutral-actions" at bounding box center [122, 131] width 87 height 26
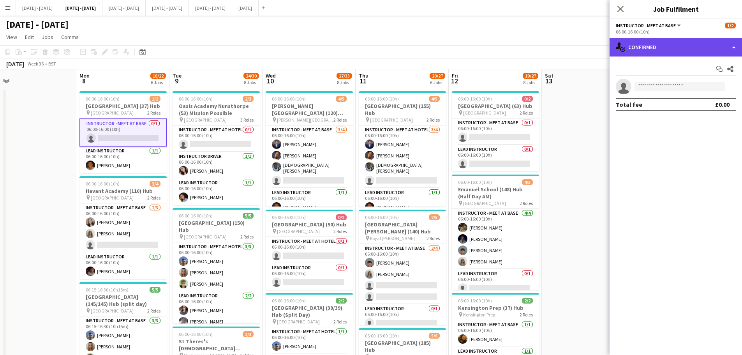
click at [689, 43] on div "single-neutral-actions-check-2 Confirmed" at bounding box center [675, 47] width 132 height 19
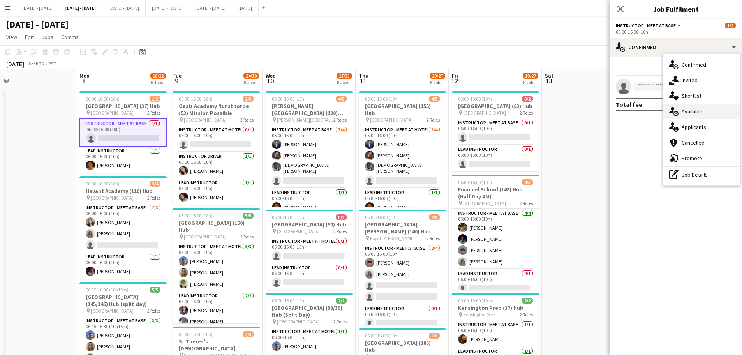
click at [697, 111] on div "single-neutral-actions-upload Available" at bounding box center [701, 112] width 77 height 16
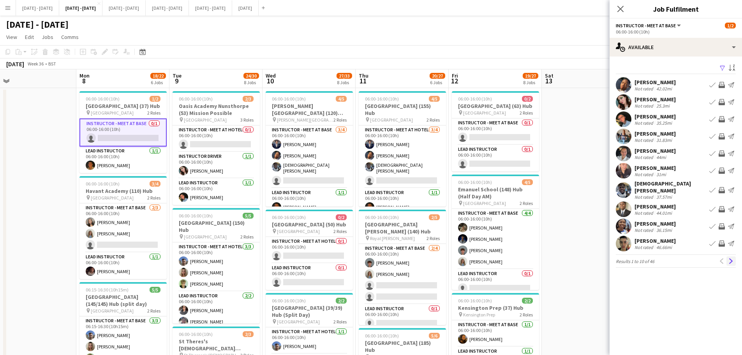
click at [728, 258] on app-icon "Next" at bounding box center [730, 260] width 5 height 5
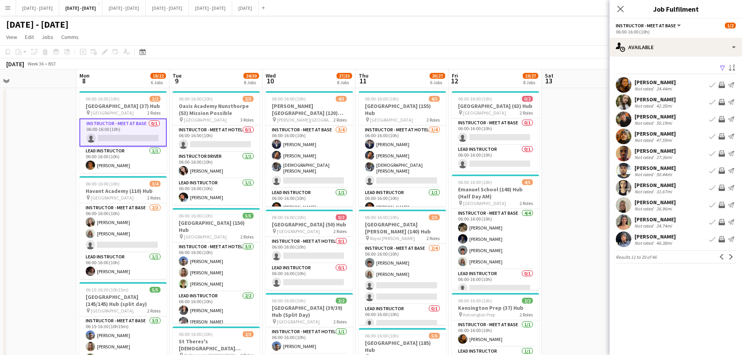
drag, startPoint x: 619, startPoint y: 9, endPoint x: 606, endPoint y: 12, distance: 13.2
click at [619, 9] on icon "Close pop-in" at bounding box center [620, 9] width 6 height 6
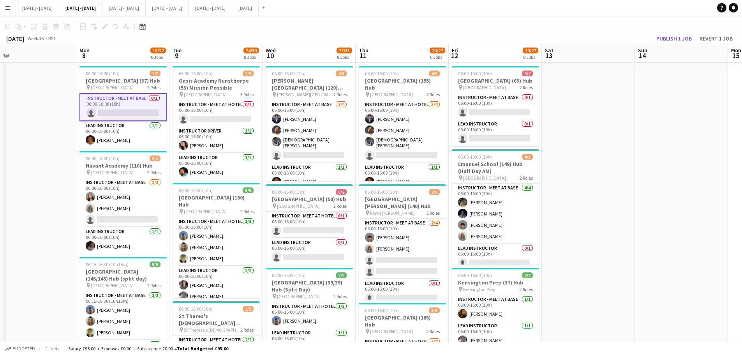
scroll to position [39, 0]
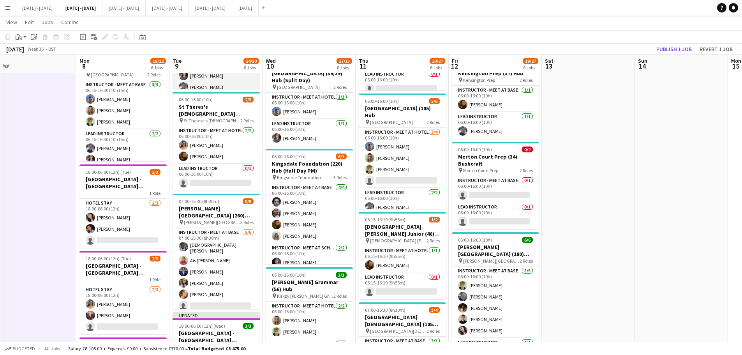
scroll to position [0, 0]
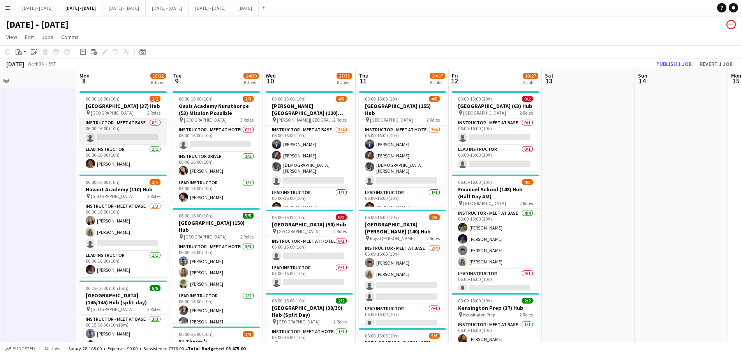
click at [116, 138] on app-card-role "Instructor - Meet at Base 0/1 06:00-16:00 (10h) single-neutral-actions" at bounding box center [122, 131] width 87 height 26
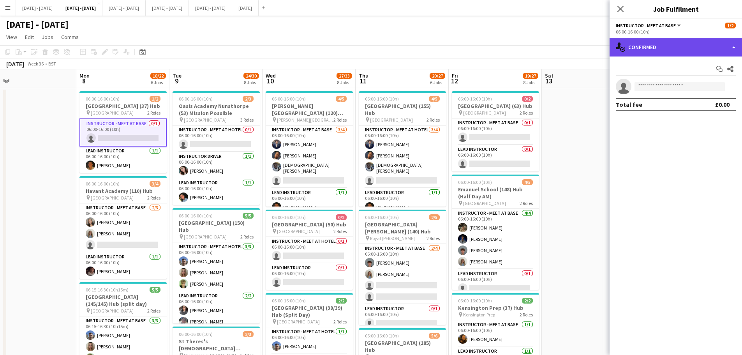
click at [659, 45] on div "single-neutral-actions-check-2 Confirmed" at bounding box center [675, 47] width 132 height 19
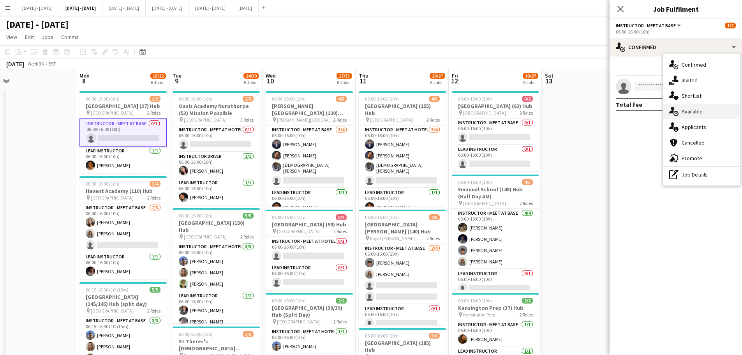
click at [691, 113] on div "single-neutral-actions-upload Available" at bounding box center [701, 112] width 77 height 16
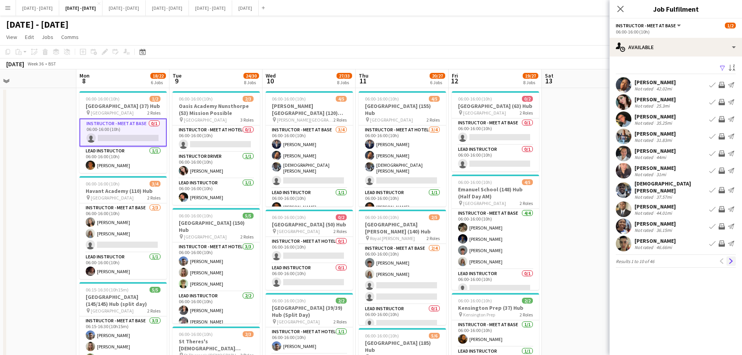
click at [733, 258] on app-icon "Next" at bounding box center [730, 260] width 5 height 5
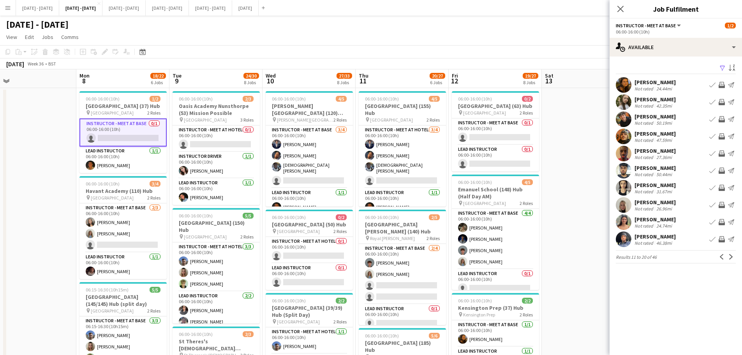
click at [710, 81] on button "Book crew" at bounding box center [711, 84] width 9 height 9
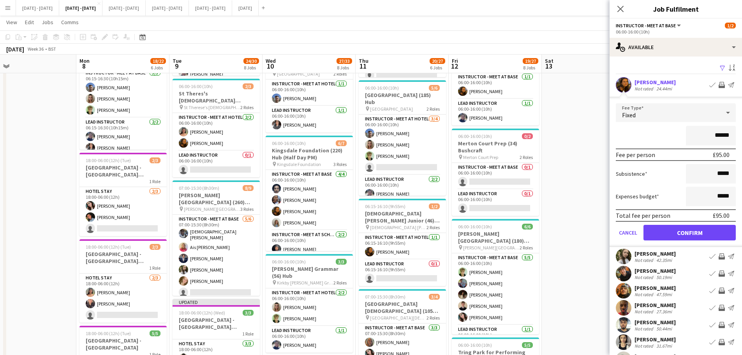
scroll to position [234, 0]
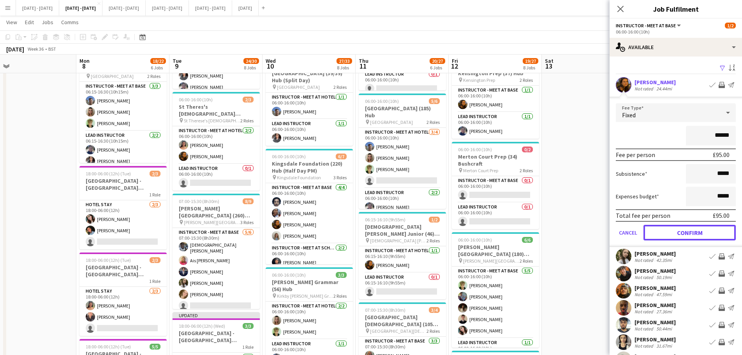
click at [672, 232] on button "Confirm" at bounding box center [689, 233] width 92 height 16
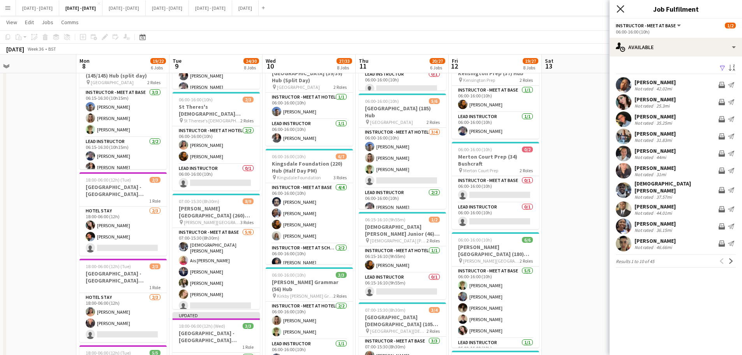
click at [621, 7] on icon "Close pop-in" at bounding box center [619, 8] width 7 height 7
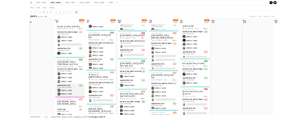
scroll to position [6, 0]
